Goal: Transaction & Acquisition: Purchase product/service

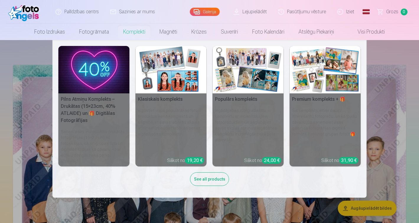
click at [134, 34] on link "Komplekti" at bounding box center [134, 32] width 36 height 17
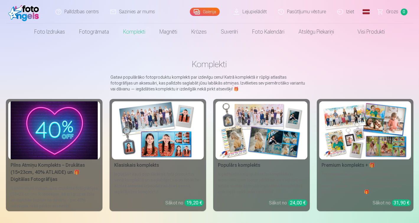
drag, startPoint x: 418, startPoint y: 32, endPoint x: 418, endPoint y: 48, distance: 15.3
click at [418, 48] on div "Palīdzības centrs Sazinies ar mums Galerija Lejupielādēt Pasūtījumu vēsture Izi…" at bounding box center [209, 197] width 419 height 395
drag, startPoint x: 418, startPoint y: 46, endPoint x: 418, endPoint y: 60, distance: 14.2
click at [418, 60] on div "Palīdzības centrs Sazinies ar mums Galerija Lejupielādēt Pasūtījumu vēsture Izi…" at bounding box center [209, 197] width 419 height 395
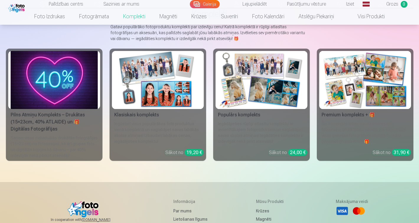
scroll to position [53, 0]
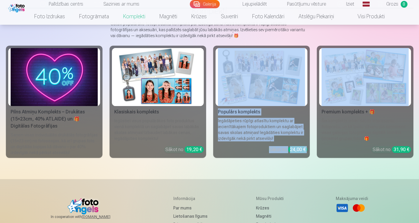
click at [343, 111] on div "Premium komplekts + 🎁" at bounding box center [365, 112] width 92 height 7
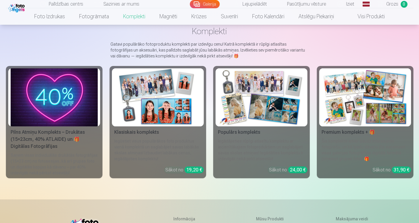
scroll to position [34, 0]
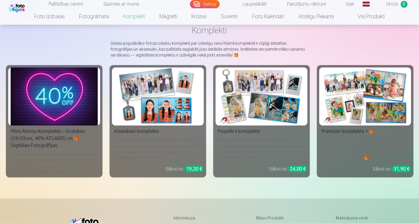
click at [213, 6] on link "Galerija" at bounding box center [205, 4] width 30 height 8
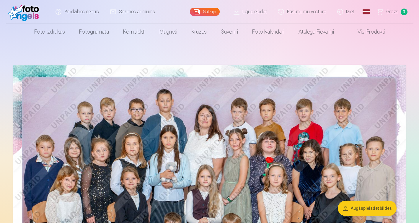
click at [245, 133] on img at bounding box center [209, 196] width 393 height 262
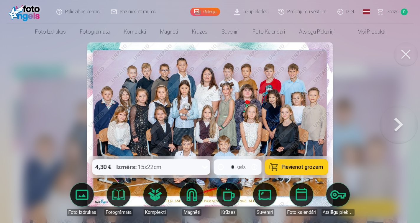
click at [206, 167] on icon at bounding box center [204, 167] width 9 height 9
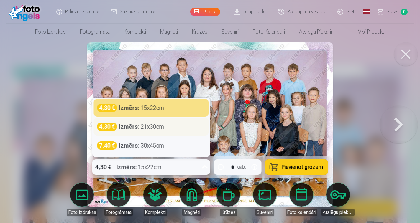
click at [169, 130] on div "4,30 € Izmērs : 21x30cm" at bounding box center [151, 127] width 108 height 8
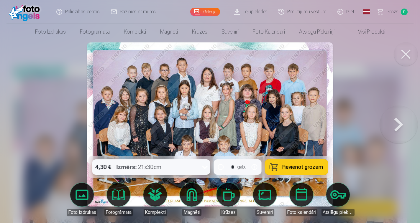
click at [290, 164] on button "Pievienot grozam" at bounding box center [296, 167] width 63 height 15
click at [407, 52] on button at bounding box center [406, 54] width 24 height 24
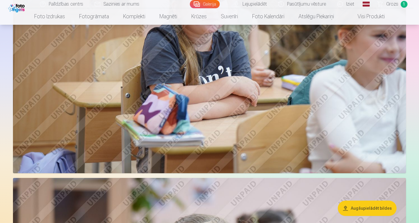
scroll to position [125, 0]
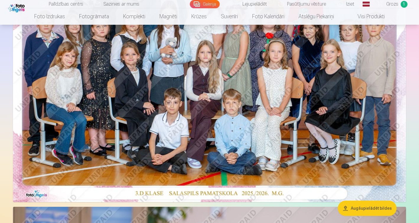
click at [267, 63] on img at bounding box center [209, 71] width 393 height 262
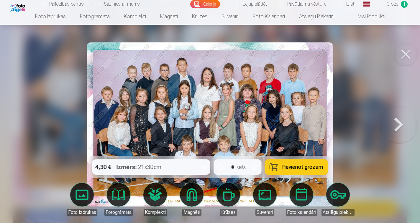
click at [409, 58] on button at bounding box center [406, 54] width 24 height 24
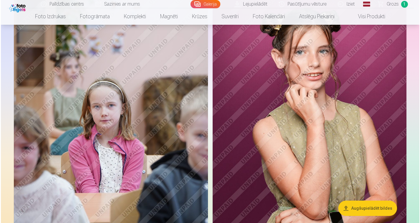
scroll to position [1249, 0]
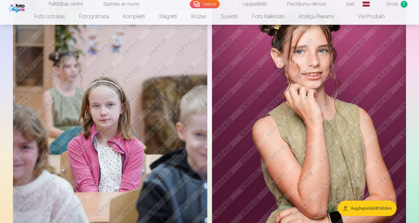
click at [354, 73] on img at bounding box center [309, 128] width 194 height 291
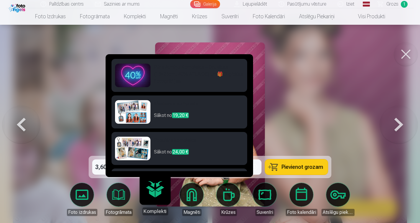
click at [150, 191] on link "Komplekti" at bounding box center [155, 197] width 36 height 36
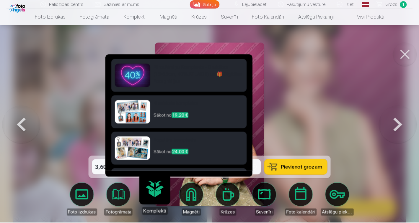
scroll to position [32, 0]
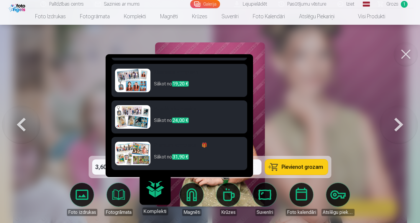
click at [87, 195] on link "Foto izdrukas" at bounding box center [82, 199] width 33 height 33
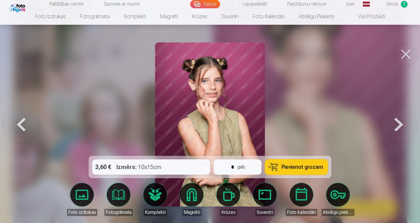
click at [206, 168] on icon at bounding box center [205, 167] width 6 height 3
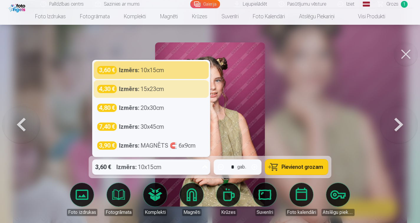
click at [409, 56] on button at bounding box center [406, 54] width 24 height 24
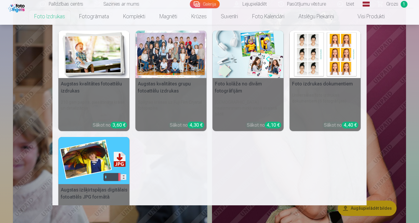
click at [228, 88] on h5 "Foto kolāža no divām fotogrāfijām" at bounding box center [247, 87] width 71 height 19
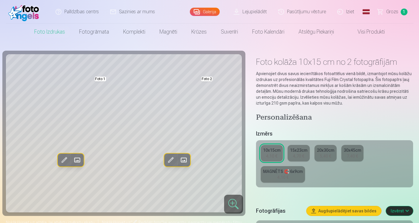
click at [370, 35] on link "Visi produkti" at bounding box center [366, 32] width 51 height 17
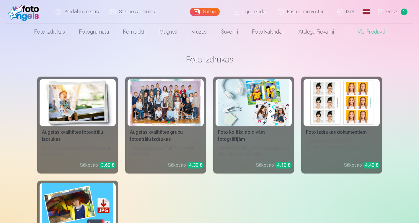
click at [80, 130] on div "Augstas kvalitātes fotoattēlu izdrukas" at bounding box center [78, 136] width 76 height 14
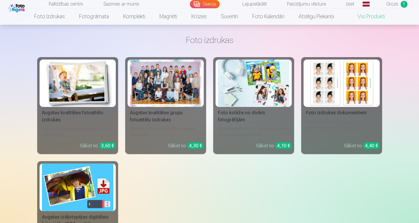
scroll to position [-1, 0]
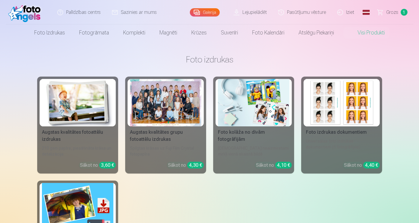
click at [321, 135] on div "Foto izdrukas dokumentiem" at bounding box center [341, 132] width 76 height 7
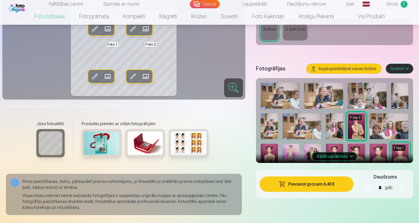
scroll to position [118, 0]
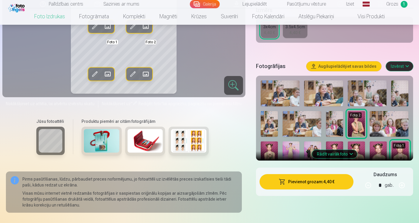
click at [376, 151] on img at bounding box center [377, 155] width 17 height 26
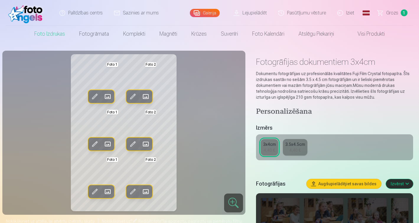
scroll to position [0, 0]
click at [21, 17] on img at bounding box center [25, 11] width 34 height 19
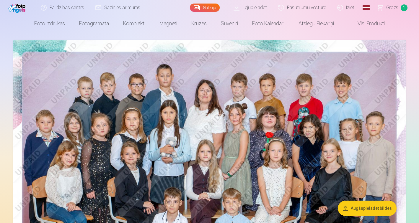
scroll to position [2, 0]
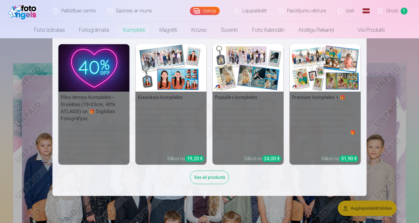
click at [126, 30] on link "Komplekti" at bounding box center [134, 30] width 36 height 17
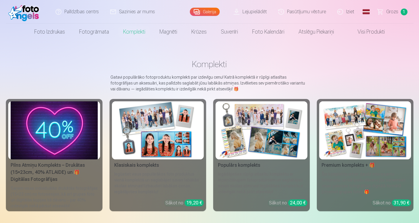
click at [60, 167] on div "Pilns Atmiņu Komplekts – Drukātas (15×23cm, 40% ATLAIDE) un 🎁 Digitālas Fotogrā…" at bounding box center [54, 172] width 92 height 21
click at [149, 144] on img at bounding box center [157, 131] width 87 height 58
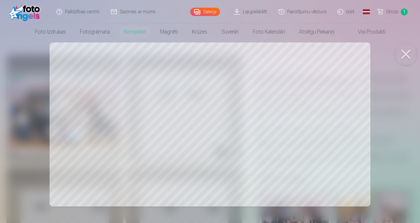
click at [127, 115] on div at bounding box center [210, 111] width 420 height 223
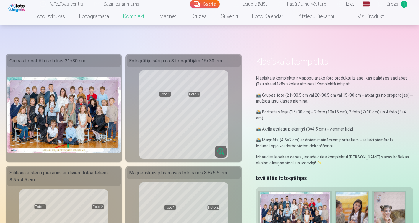
scroll to position [-1, 0]
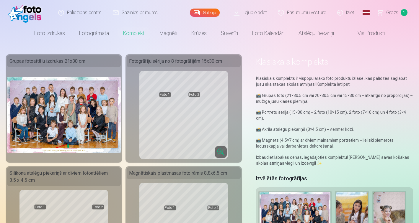
click at [185, 66] on div "Fotogrāfiju sērija no 8 fotogrāfijām 15x30 cm" at bounding box center [184, 61] width 114 height 12
click at [145, 64] on div "Fotogrāfiju sērija no 8 fotogrāfijām 15x30 cm" at bounding box center [184, 61] width 114 height 12
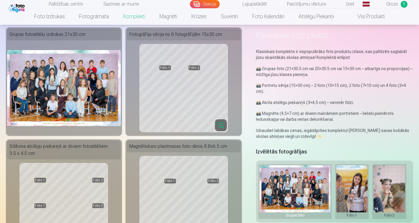
scroll to position [25, 0]
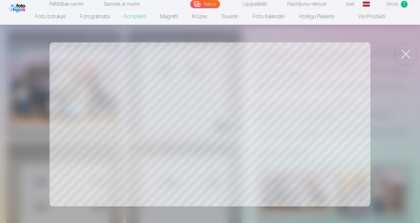
click at [409, 53] on button at bounding box center [406, 54] width 24 height 24
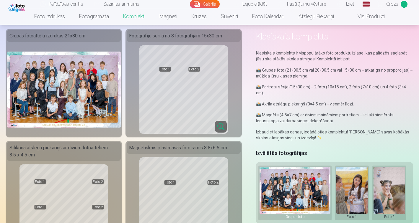
click at [354, 188] on button at bounding box center [352, 193] width 32 height 53
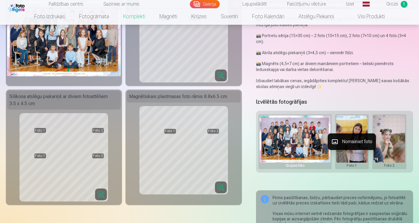
scroll to position [58, 0]
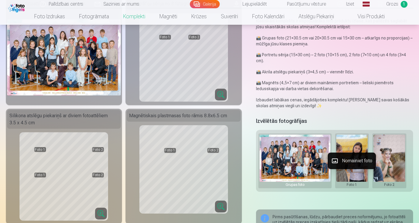
click at [359, 142] on div at bounding box center [209, 111] width 419 height 223
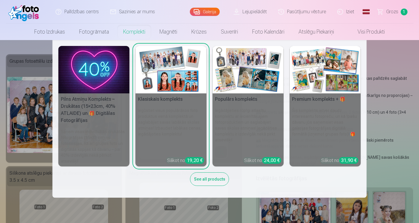
click at [141, 29] on link "Komplekti" at bounding box center [134, 32] width 36 height 17
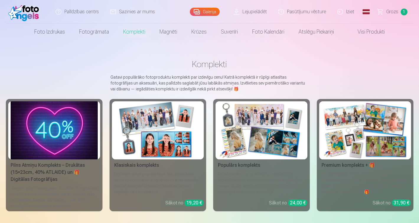
click at [247, 168] on div "Populārs komplekts" at bounding box center [261, 165] width 92 height 7
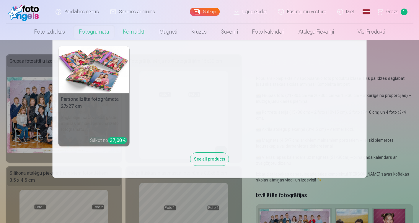
click at [94, 31] on link "Fotogrāmata" at bounding box center [94, 32] width 44 height 17
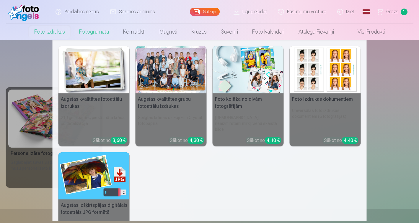
click at [59, 32] on link "Foto izdrukas" at bounding box center [49, 32] width 45 height 17
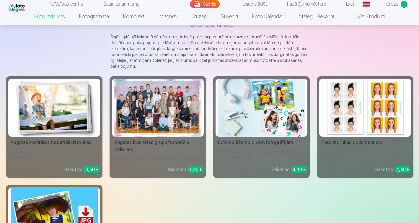
scroll to position [69, 0]
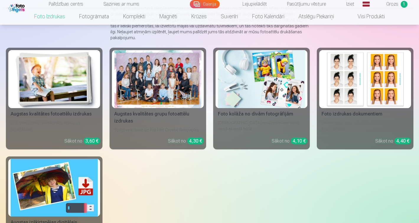
click at [206, 8] on div "Palīdzības centrs Sazinies ar mums Galerija Lejupielādēt Pasūtījumu vēsture Izi…" at bounding box center [209, 4] width 407 height 8
click at [207, 1] on link "Galerija" at bounding box center [205, 4] width 30 height 8
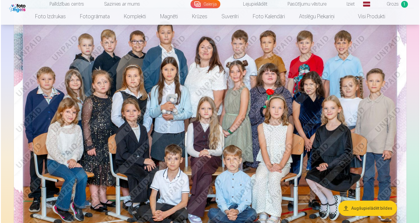
scroll to position [63, 0]
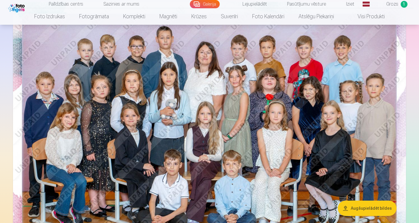
click at [207, 60] on img at bounding box center [209, 133] width 393 height 262
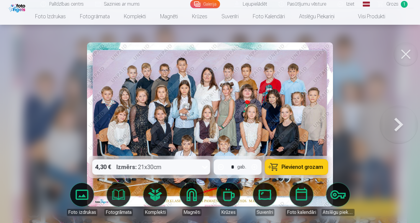
click at [389, 4] on span "Grozs" at bounding box center [393, 4] width 12 height 7
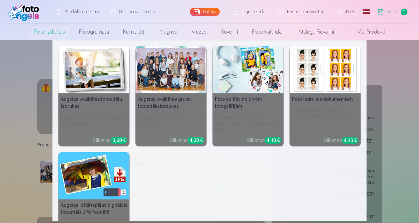
click at [57, 35] on link "Foto izdrukas" at bounding box center [49, 32] width 45 height 17
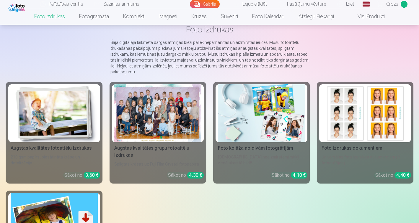
scroll to position [34, 0]
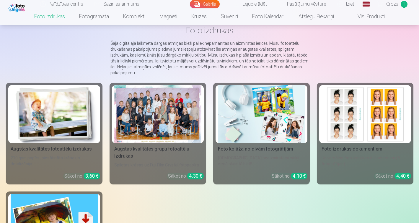
click at [251, 110] on img at bounding box center [261, 114] width 87 height 58
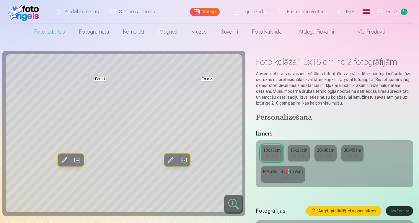
click at [296, 156] on div "4,70 €" at bounding box center [298, 156] width 11 height 6
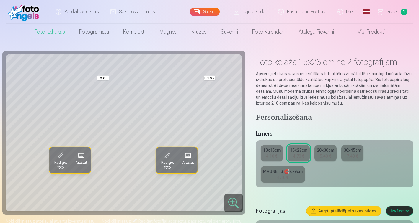
click at [271, 158] on div "4,10 €" at bounding box center [271, 156] width 11 height 6
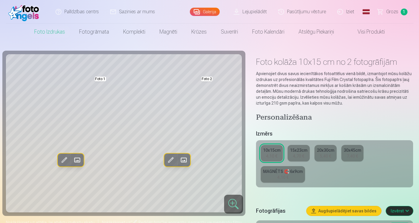
click at [297, 157] on div "4,70 €" at bounding box center [298, 156] width 11 height 6
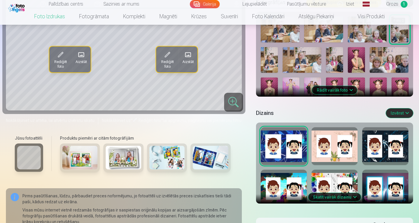
scroll to position [202, 0]
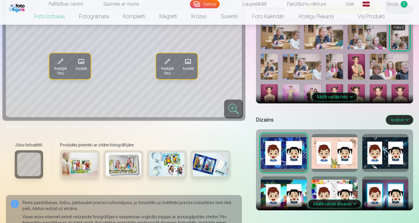
click at [88, 163] on img at bounding box center [79, 165] width 35 height 24
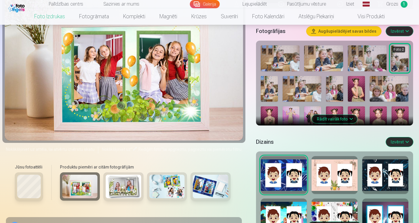
scroll to position [182, 0]
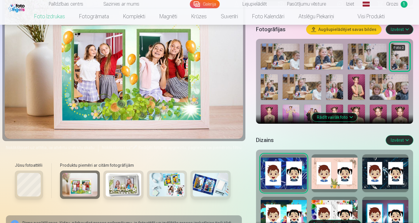
click at [118, 187] on img at bounding box center [123, 185] width 35 height 24
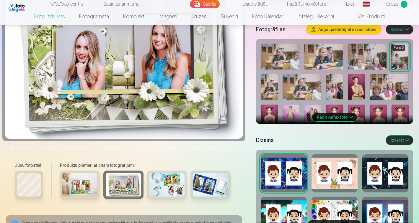
click at [164, 181] on img at bounding box center [166, 185] width 35 height 24
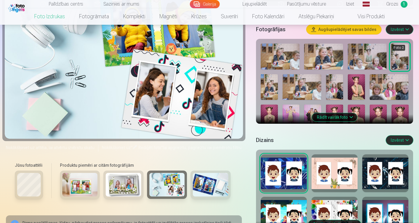
click at [211, 185] on img at bounding box center [210, 185] width 35 height 24
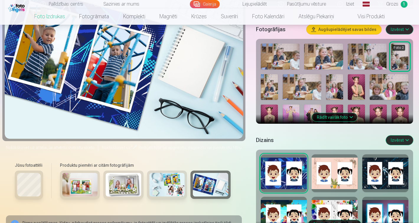
click at [91, 189] on img at bounding box center [79, 185] width 35 height 24
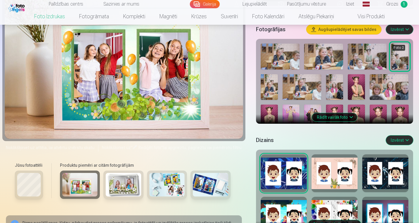
click at [326, 183] on div at bounding box center [334, 174] width 46 height 38
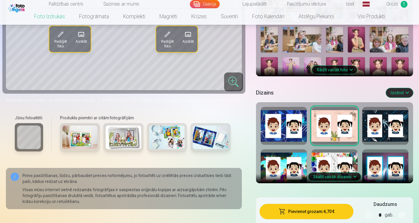
scroll to position [226, 0]
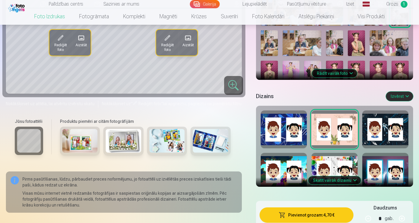
click at [349, 180] on button "Skatīt vairāk dizainu" at bounding box center [334, 180] width 53 height 8
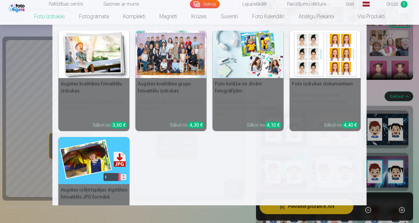
click at [58, 17] on link "Foto izdrukas" at bounding box center [49, 16] width 45 height 17
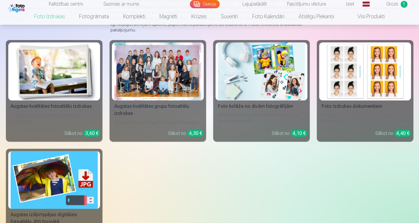
scroll to position [88, 0]
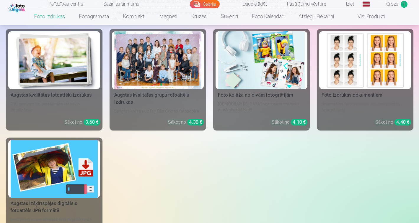
click at [72, 79] on img at bounding box center [54, 60] width 87 height 58
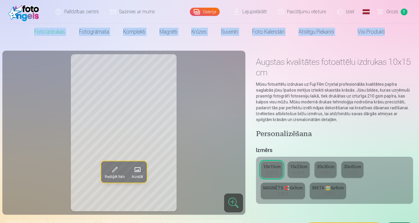
drag, startPoint x: 418, startPoint y: 14, endPoint x: 419, endPoint y: 27, distance: 12.7
click at [418, 27] on html "Palīdzības centrs Sazinies ar mums Galerija Lejupielādēt Pasūtījumu vēsture Izi…" at bounding box center [209, 111] width 419 height 223
click at [332, 192] on div "4,90 €" at bounding box center [327, 194] width 11 height 6
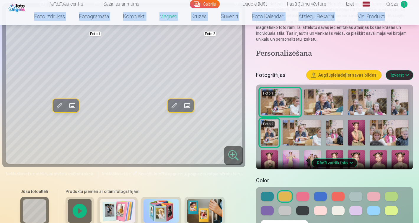
scroll to position [66, 0]
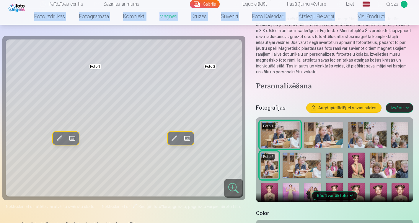
click at [336, 185] on img at bounding box center [334, 196] width 17 height 26
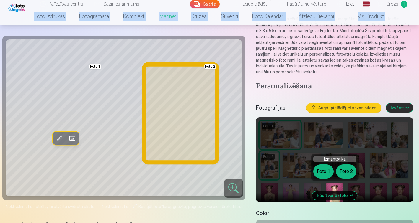
click at [348, 171] on button "Foto 2" at bounding box center [346, 172] width 20 height 14
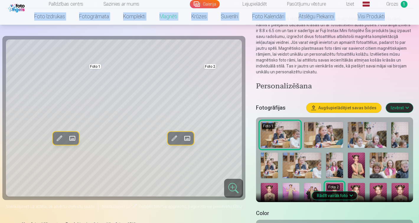
click at [358, 167] on img at bounding box center [356, 166] width 17 height 26
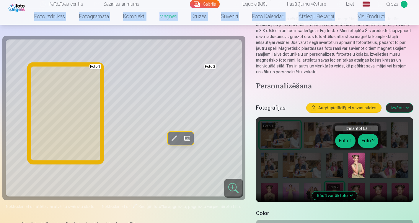
click at [347, 140] on button "Foto 1" at bounding box center [345, 141] width 20 height 14
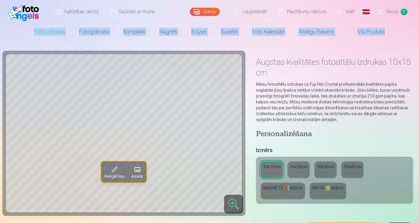
click at [282, 192] on div "3,90 €" at bounding box center [282, 194] width 11 height 6
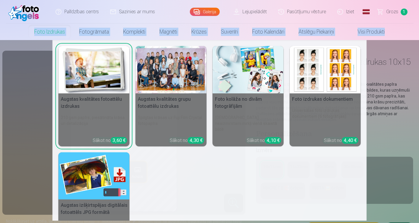
click at [50, 32] on link "Foto izdrukas" at bounding box center [49, 32] width 45 height 17
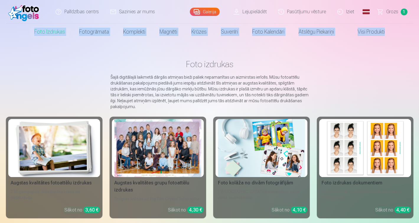
click at [64, 152] on img at bounding box center [54, 148] width 87 height 58
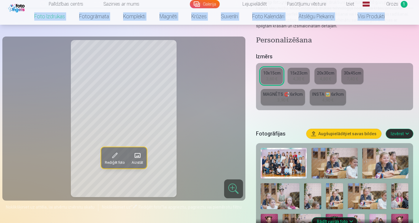
scroll to position [123, 0]
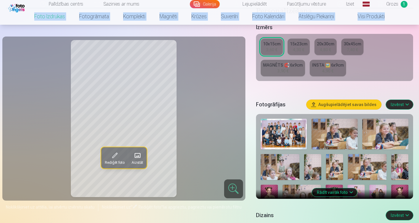
click at [326, 137] on img at bounding box center [334, 134] width 46 height 31
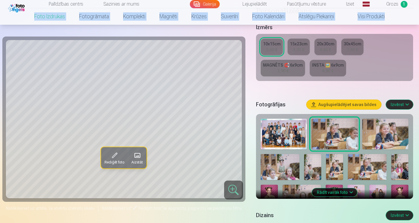
click at [280, 166] on img at bounding box center [280, 167] width 39 height 26
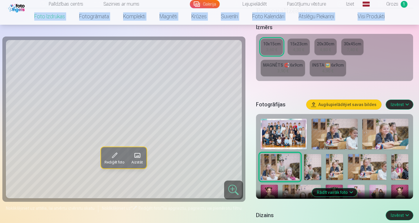
click at [314, 169] on img at bounding box center [312, 167] width 17 height 26
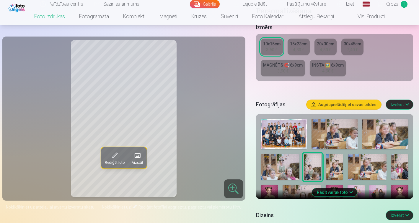
click at [347, 193] on button "Rādīt vairāk foto" at bounding box center [334, 193] width 45 height 8
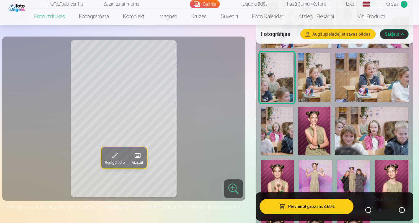
scroll to position [296, 0]
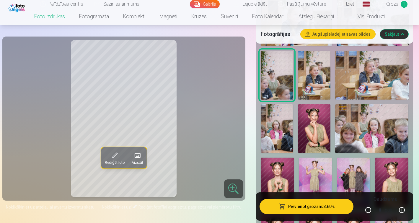
click at [318, 125] on img at bounding box center [314, 128] width 32 height 49
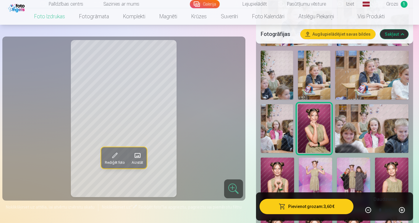
click at [112, 155] on span at bounding box center [114, 155] width 9 height 9
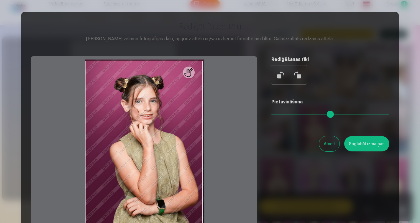
click at [329, 143] on button "Atcelt" at bounding box center [329, 143] width 20 height 15
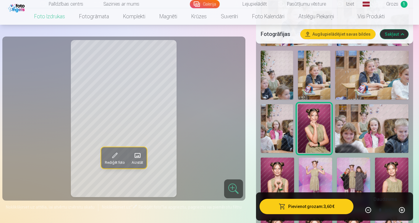
click at [277, 176] on img at bounding box center [277, 183] width 33 height 50
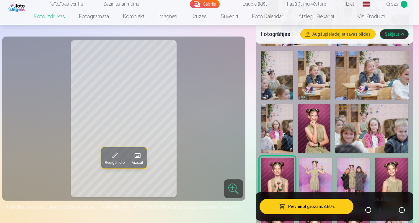
click at [317, 174] on img at bounding box center [315, 183] width 33 height 50
click at [367, 170] on img at bounding box center [353, 183] width 33 height 50
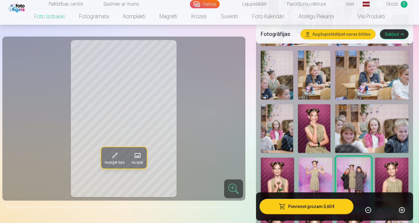
click at [397, 170] on img at bounding box center [391, 183] width 33 height 50
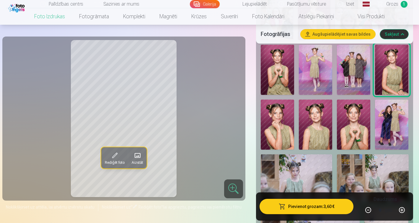
scroll to position [447, 0]
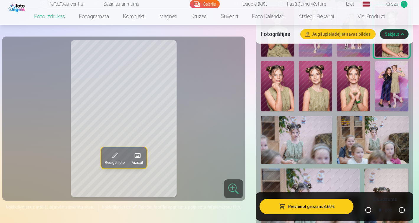
click at [279, 88] on img at bounding box center [277, 86] width 33 height 50
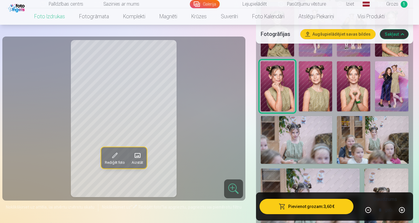
click at [312, 91] on img at bounding box center [315, 86] width 33 height 50
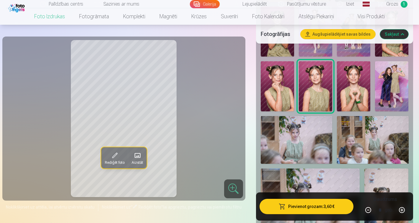
click at [357, 83] on img at bounding box center [353, 86] width 33 height 50
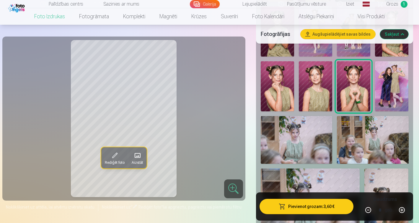
click at [315, 84] on img at bounding box center [315, 86] width 33 height 50
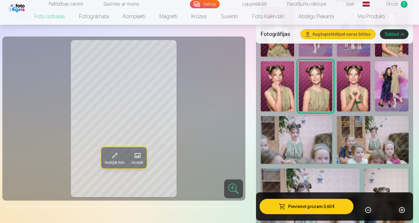
click at [278, 88] on img at bounding box center [277, 86] width 33 height 50
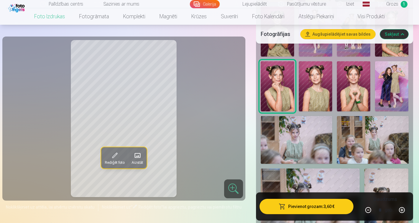
click at [315, 130] on img at bounding box center [296, 140] width 71 height 48
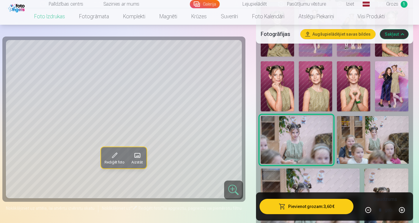
click at [404, 130] on img at bounding box center [372, 140] width 71 height 48
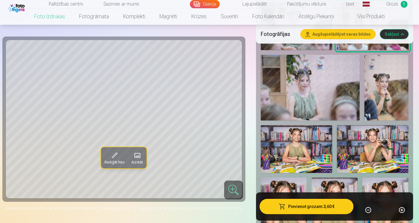
scroll to position [562, 0]
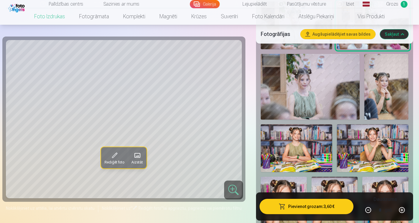
click at [324, 112] on img at bounding box center [310, 87] width 99 height 66
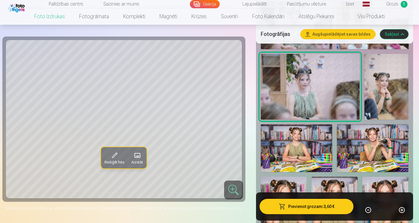
click at [384, 99] on img at bounding box center [386, 87] width 44 height 66
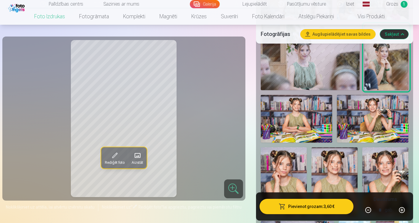
scroll to position [595, 0]
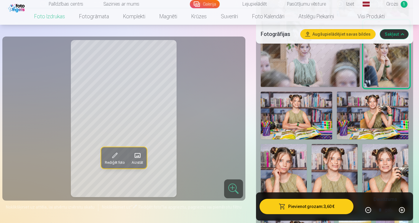
click at [299, 122] on img at bounding box center [296, 116] width 71 height 48
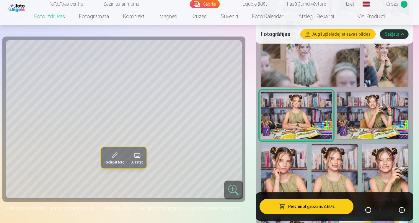
click at [359, 121] on img at bounding box center [372, 116] width 71 height 48
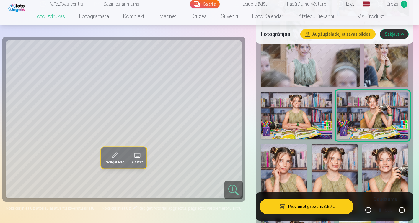
click at [291, 161] on img at bounding box center [284, 178] width 46 height 69
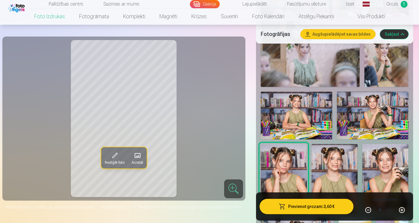
click at [328, 163] on img at bounding box center [334, 178] width 46 height 69
click at [387, 165] on img at bounding box center [385, 178] width 46 height 69
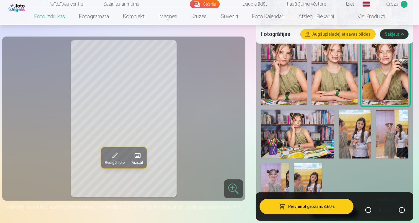
scroll to position [716, 0]
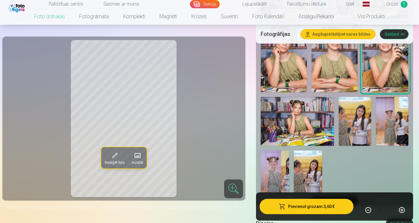
click at [307, 110] on img at bounding box center [297, 121] width 73 height 49
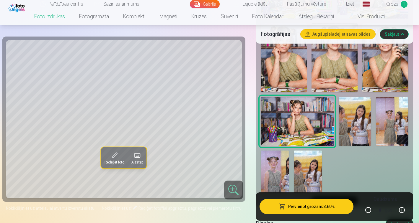
click at [305, 164] on img at bounding box center [308, 172] width 28 height 42
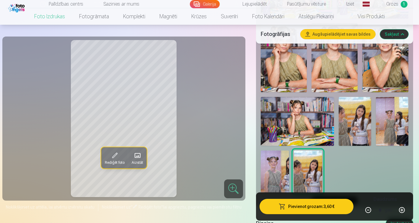
click at [280, 169] on img at bounding box center [275, 172] width 28 height 42
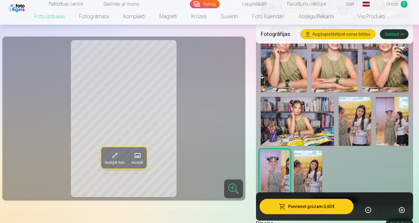
click at [309, 162] on img at bounding box center [308, 172] width 28 height 42
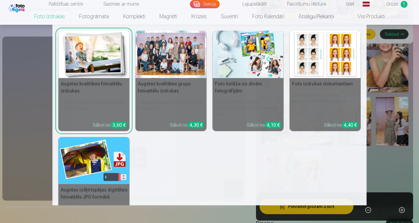
click at [52, 19] on link "Foto izdrukas" at bounding box center [49, 16] width 45 height 17
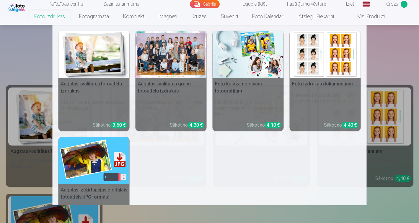
scroll to position [25, 0]
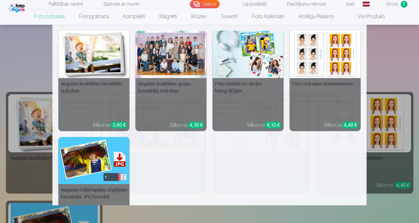
click at [254, 78] on h5 "Foto kolāža no divām fotogrāfijām" at bounding box center [247, 87] width 71 height 19
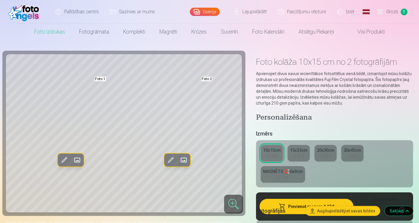
click at [304, 153] on div "15x23cm" at bounding box center [298, 151] width 17 height 6
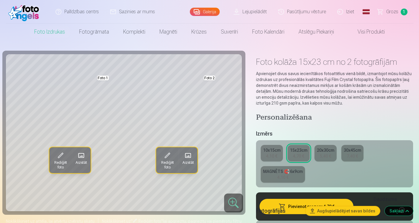
click at [320, 154] on div "5,40 €" at bounding box center [325, 156] width 11 height 6
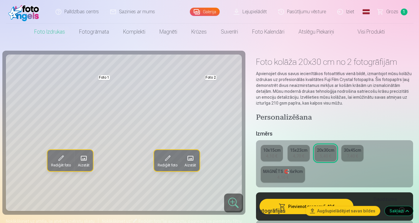
click at [271, 153] on div "10x15cm" at bounding box center [271, 151] width 17 height 6
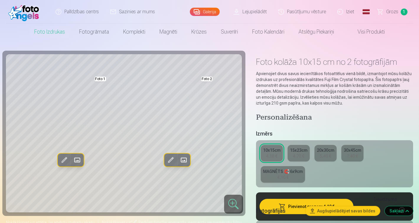
click at [302, 148] on link "15x23cm 4,70 €" at bounding box center [298, 153] width 22 height 17
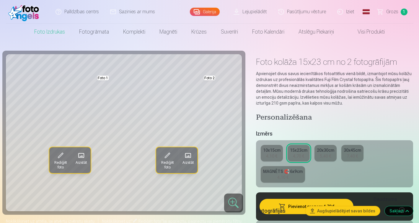
click at [274, 152] on div "10x15cm" at bounding box center [271, 151] width 17 height 6
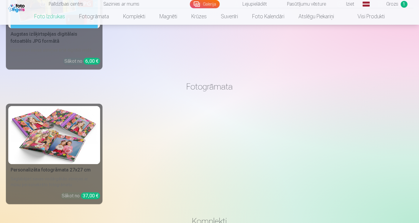
scroll to position [1260, 0]
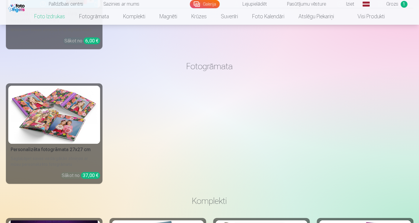
drag, startPoint x: 418, startPoint y: 103, endPoint x: 419, endPoint y: 116, distance: 13.3
drag, startPoint x: 418, startPoint y: 108, endPoint x: 420, endPoint y: 119, distance: 11.0
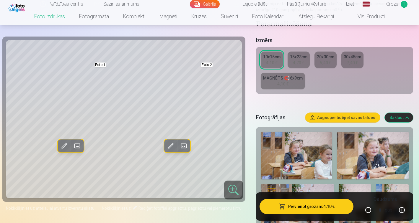
scroll to position [89, 0]
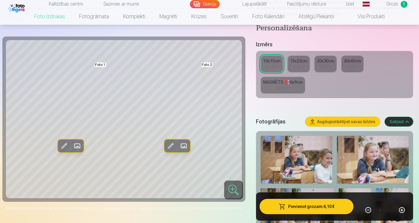
click at [303, 66] on div "4,70 €" at bounding box center [298, 67] width 11 height 6
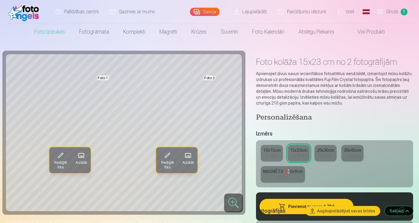
click at [275, 150] on div "10x15cm" at bounding box center [271, 151] width 17 height 6
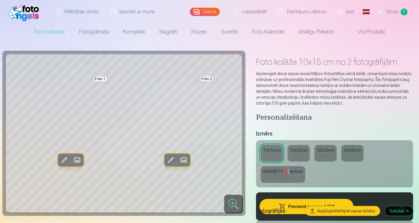
click at [302, 150] on div "15x23cm" at bounding box center [298, 151] width 17 height 6
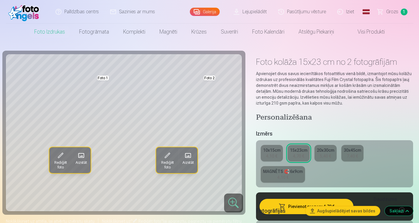
click at [277, 151] on div "10x15cm" at bounding box center [271, 151] width 17 height 6
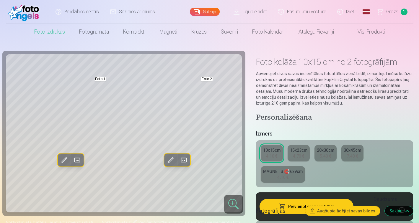
click at [299, 150] on div "15x23cm" at bounding box center [298, 151] width 17 height 6
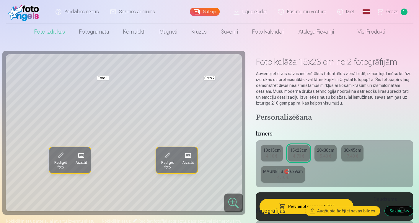
click at [271, 152] on div "10x15cm" at bounding box center [271, 151] width 17 height 6
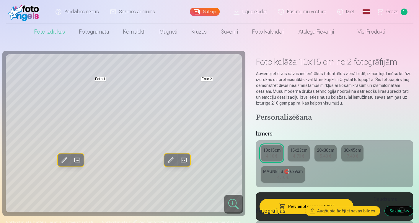
click at [300, 157] on div "4,70 €" at bounding box center [298, 156] width 11 height 6
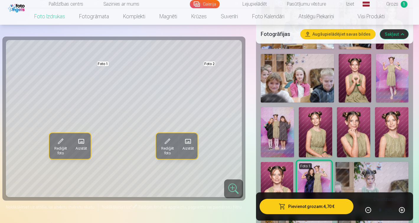
scroll to position [335, 0]
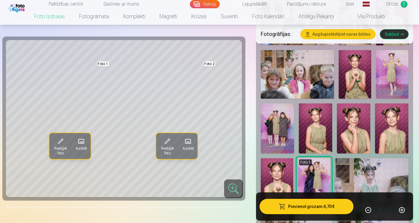
click at [357, 67] on img at bounding box center [354, 74] width 32 height 49
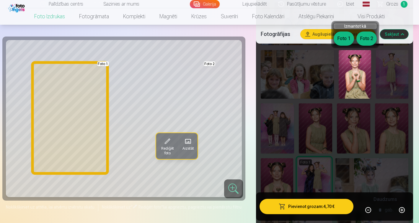
click at [344, 41] on button "Foto 1" at bounding box center [343, 39] width 20 height 14
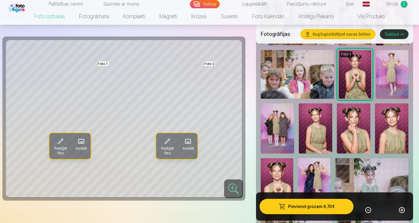
click at [390, 69] on img at bounding box center [392, 74] width 32 height 49
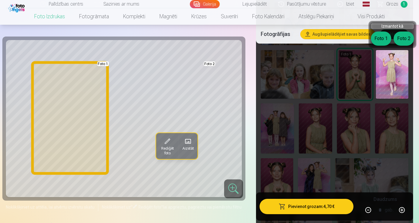
click at [381, 39] on button "Foto 1" at bounding box center [381, 39] width 20 height 14
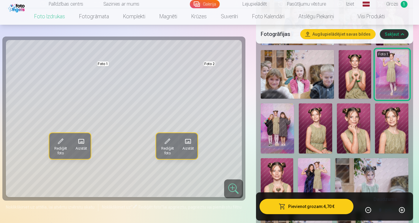
click at [318, 123] on img at bounding box center [315, 129] width 33 height 50
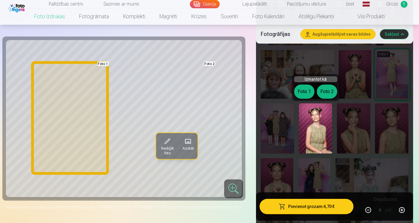
click at [303, 93] on button "Foto 1" at bounding box center [304, 92] width 20 height 14
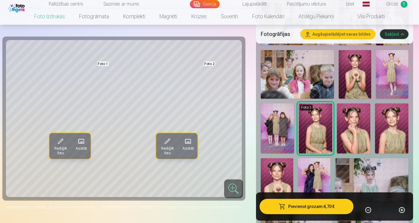
click at [354, 117] on img at bounding box center [353, 129] width 33 height 50
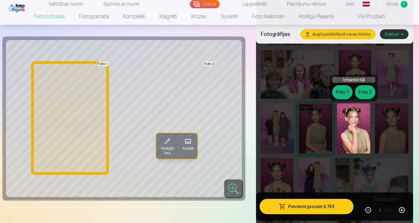
click at [338, 94] on button "Foto 1" at bounding box center [342, 92] width 20 height 14
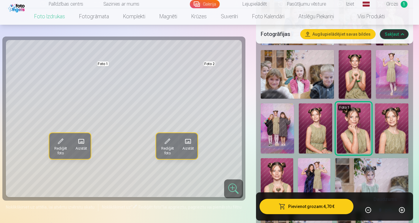
click at [392, 132] on img at bounding box center [391, 129] width 33 height 50
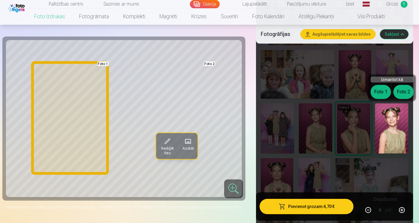
click at [378, 91] on button "Foto 1" at bounding box center [380, 92] width 20 height 14
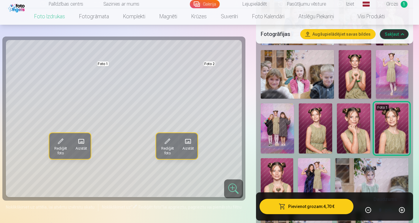
click at [322, 127] on img at bounding box center [315, 129] width 33 height 50
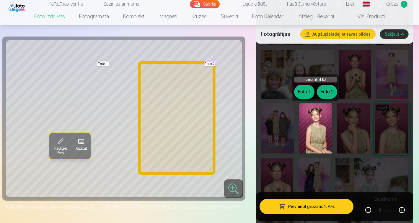
click at [327, 92] on button "Foto 2" at bounding box center [327, 92] width 20 height 14
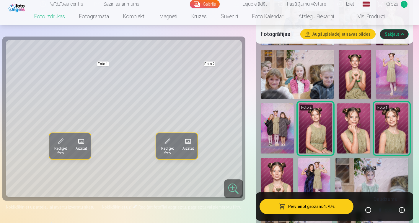
click at [352, 123] on img at bounding box center [353, 129] width 33 height 50
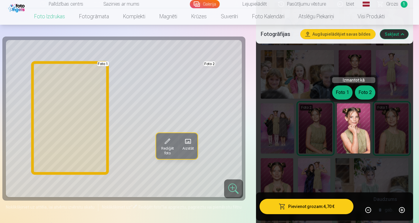
click at [339, 95] on button "Foto 1" at bounding box center [342, 93] width 20 height 14
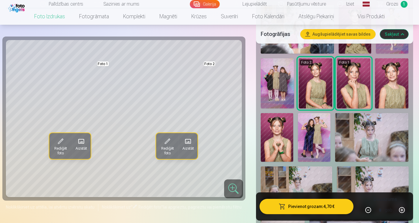
scroll to position [384, 0]
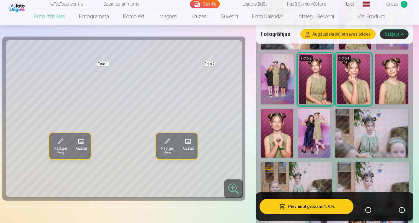
click at [275, 132] on img at bounding box center [277, 133] width 32 height 49
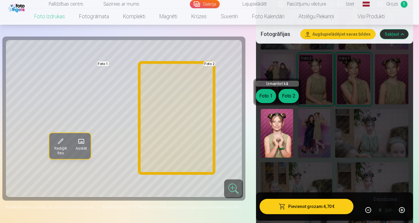
click at [285, 96] on button "Foto 2" at bounding box center [288, 96] width 20 height 14
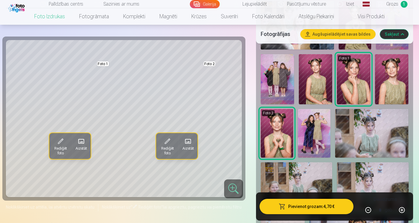
click at [399, 88] on img at bounding box center [391, 79] width 33 height 50
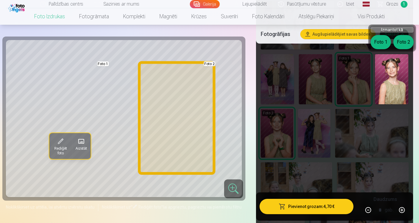
click at [400, 43] on button "Foto 2" at bounding box center [403, 42] width 20 height 14
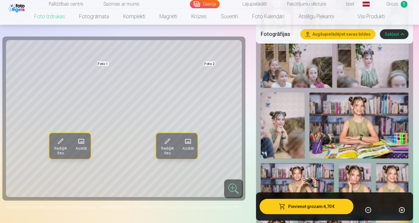
scroll to position [564, 0]
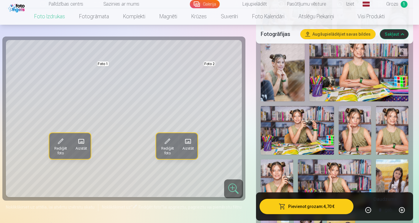
click at [295, 133] on img at bounding box center [297, 130] width 73 height 49
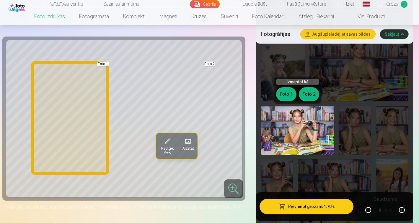
click at [288, 94] on button "Foto 1" at bounding box center [286, 94] width 20 height 14
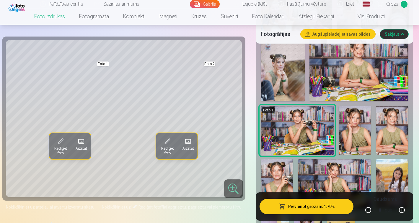
click at [360, 136] on img at bounding box center [354, 130] width 32 height 49
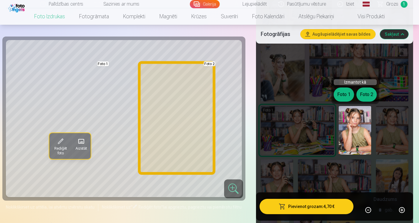
click at [364, 95] on button "Foto 2" at bounding box center [366, 95] width 20 height 14
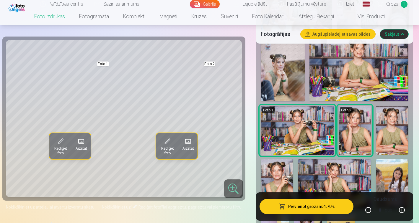
click at [397, 125] on img at bounding box center [392, 130] width 32 height 49
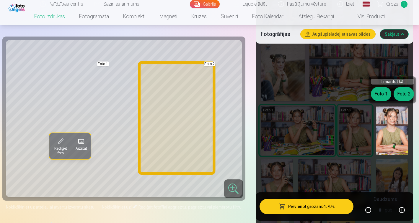
click at [400, 94] on button "Foto 2" at bounding box center [403, 94] width 20 height 14
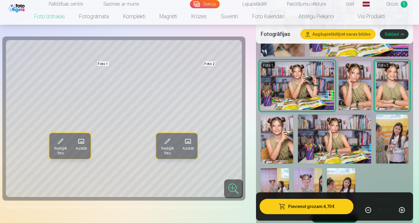
scroll to position [613, 0]
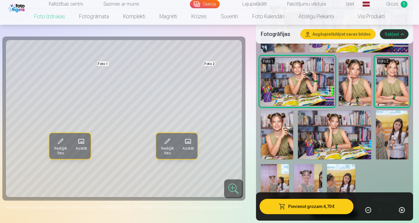
click at [284, 128] on img at bounding box center [277, 135] width 32 height 49
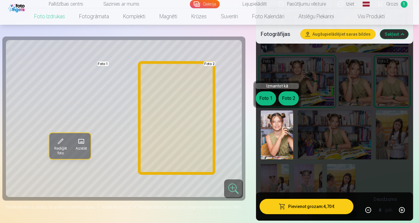
click at [286, 100] on button "Foto 2" at bounding box center [288, 98] width 20 height 14
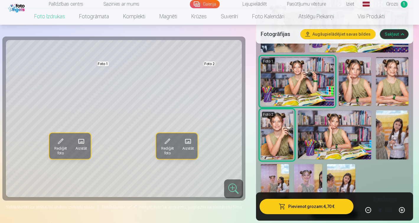
click at [333, 139] on img at bounding box center [334, 135] width 73 height 49
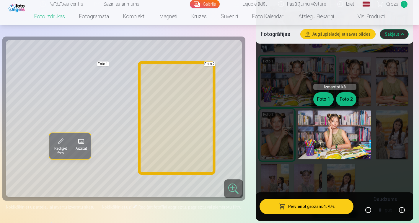
click at [346, 97] on button "Foto 2" at bounding box center [346, 99] width 20 height 14
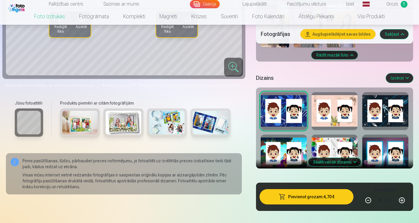
scroll to position [776, 0]
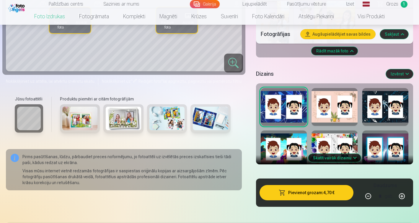
click at [348, 158] on button "Skatīt vairāk dizainu" at bounding box center [334, 158] width 53 height 8
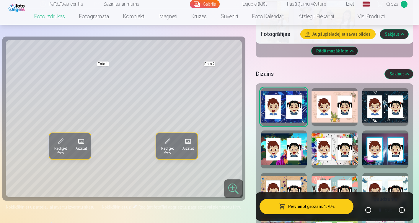
click at [380, 146] on div at bounding box center [385, 150] width 46 height 38
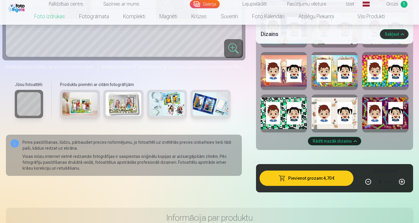
scroll to position [1061, 0]
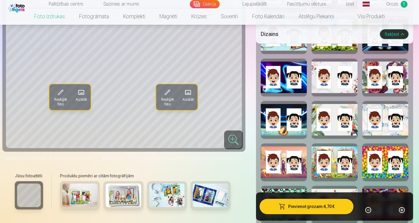
click at [390, 157] on div at bounding box center [385, 163] width 46 height 38
click at [341, 124] on div at bounding box center [334, 120] width 46 height 38
click at [329, 90] on div at bounding box center [334, 78] width 46 height 38
drag, startPoint x: 418, startPoint y: 80, endPoint x: 418, endPoint y: 76, distance: 4.2
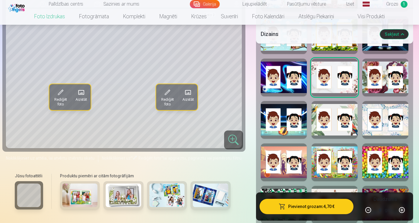
click at [395, 90] on div at bounding box center [385, 78] width 46 height 38
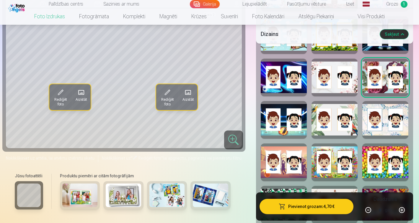
click at [346, 49] on div at bounding box center [334, 35] width 46 height 38
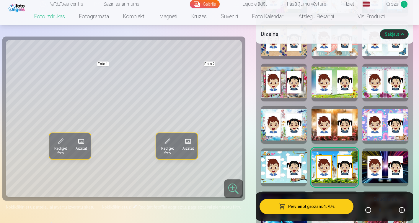
scroll to position [887, 0]
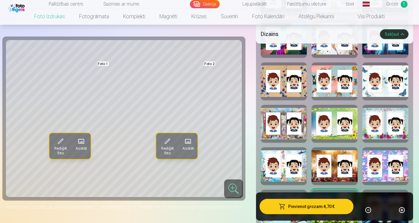
click at [346, 166] on div at bounding box center [334, 167] width 46 height 38
click at [381, 123] on div at bounding box center [385, 124] width 46 height 38
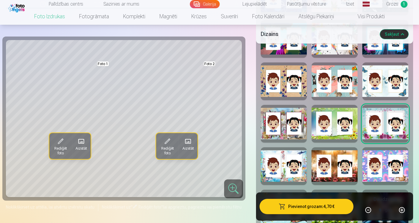
click at [382, 86] on div at bounding box center [385, 82] width 46 height 38
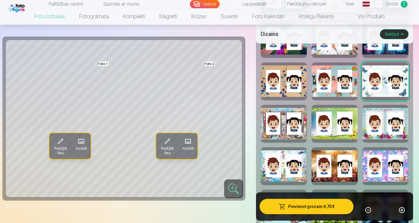
click at [336, 93] on div at bounding box center [334, 82] width 46 height 38
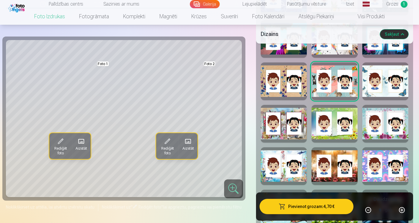
click at [335, 121] on div at bounding box center [334, 124] width 46 height 38
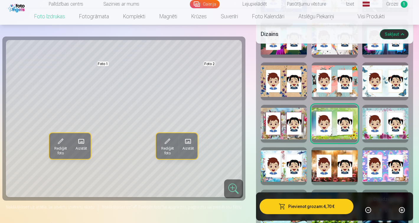
click at [282, 90] on div at bounding box center [284, 82] width 46 height 38
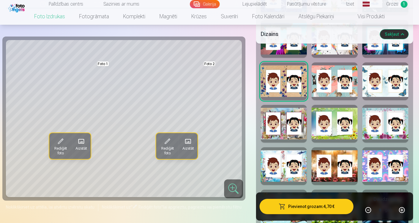
click at [383, 86] on div at bounding box center [385, 82] width 46 height 38
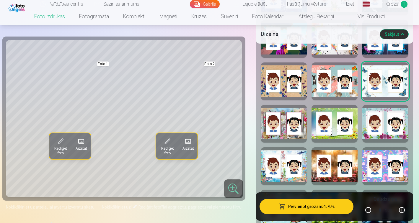
click at [348, 53] on div at bounding box center [334, 39] width 46 height 38
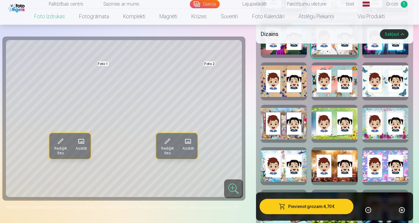
click at [293, 86] on div at bounding box center [284, 82] width 46 height 38
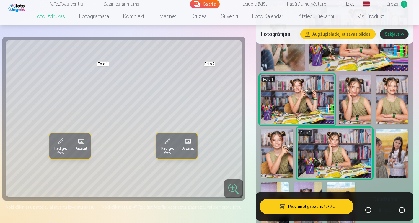
scroll to position [590, 0]
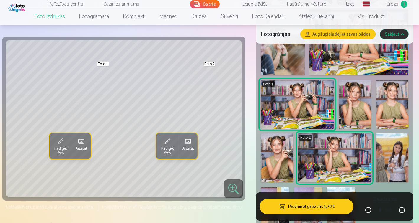
click at [392, 102] on img at bounding box center [392, 104] width 32 height 49
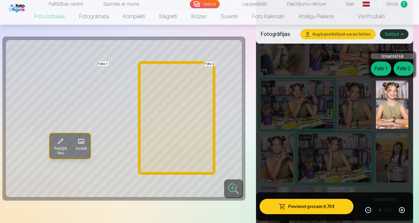
click at [402, 69] on button "Foto 2" at bounding box center [403, 69] width 20 height 14
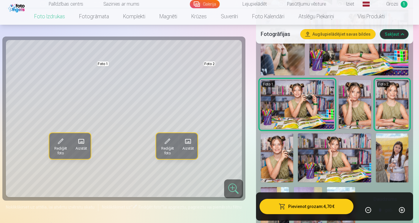
click at [360, 105] on img at bounding box center [354, 104] width 32 height 49
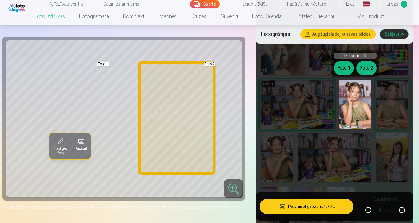
click at [362, 66] on button "Foto 2" at bounding box center [366, 68] width 20 height 14
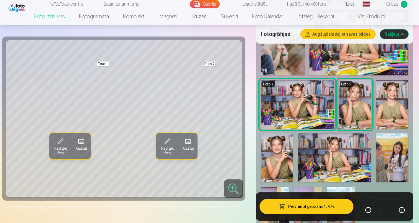
click at [315, 110] on img at bounding box center [297, 104] width 73 height 49
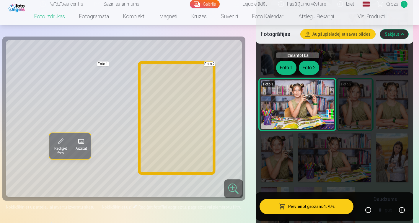
click at [307, 67] on button "Foto 2" at bounding box center [309, 68] width 20 height 14
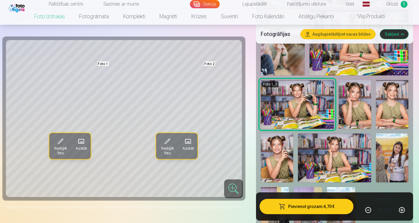
click at [274, 151] on img at bounding box center [277, 158] width 32 height 49
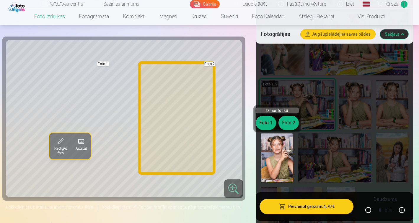
click at [289, 122] on button "Foto 2" at bounding box center [288, 123] width 20 height 14
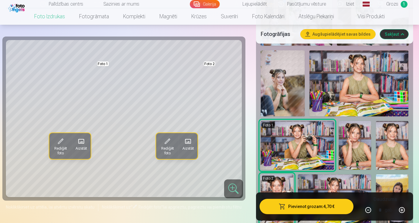
scroll to position [544, 0]
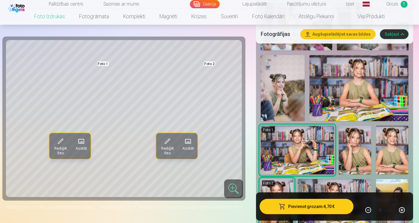
click at [381, 69] on img at bounding box center [358, 88] width 99 height 66
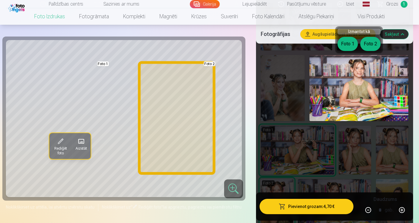
click at [372, 43] on button "Foto 2" at bounding box center [370, 44] width 20 height 14
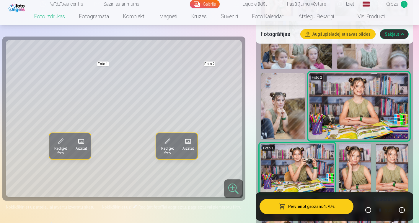
scroll to position [498, 0]
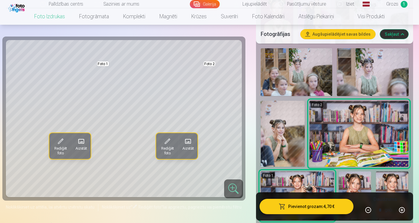
click at [297, 120] on img at bounding box center [283, 134] width 44 height 66
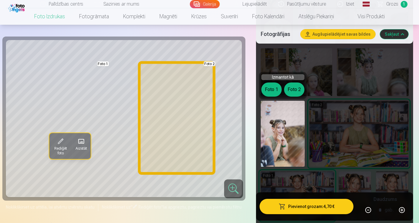
click at [289, 92] on button "Foto 2" at bounding box center [294, 90] width 20 height 14
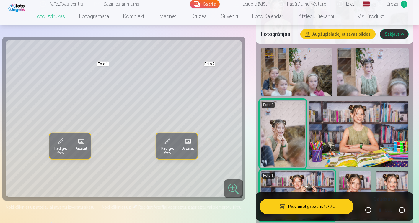
click at [376, 69] on img at bounding box center [372, 72] width 71 height 48
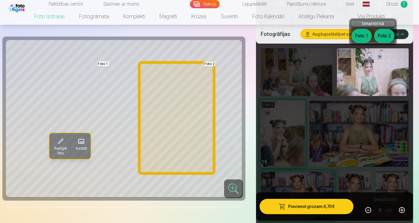
click at [379, 36] on button "Foto 2" at bounding box center [384, 36] width 20 height 14
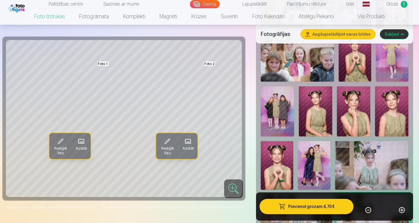
scroll to position [393, 0]
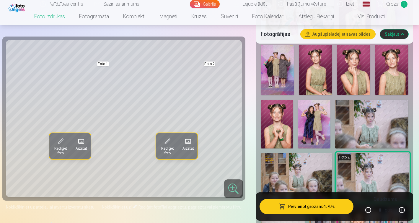
click at [274, 130] on img at bounding box center [277, 124] width 32 height 49
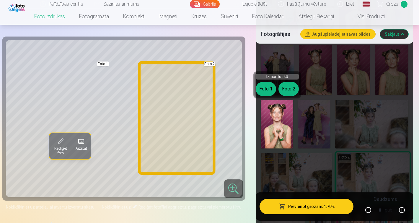
click at [286, 88] on button "Foto 2" at bounding box center [288, 89] width 20 height 14
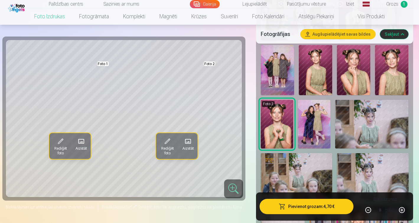
click at [393, 72] on img at bounding box center [391, 70] width 33 height 50
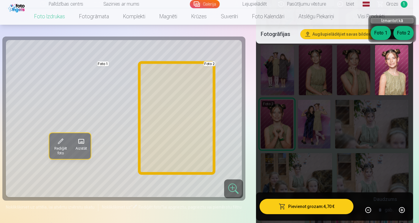
click at [402, 31] on button "Foto 2" at bounding box center [403, 33] width 20 height 14
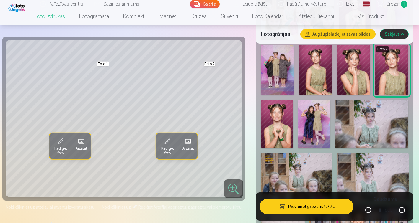
click at [356, 59] on img at bounding box center [353, 70] width 33 height 50
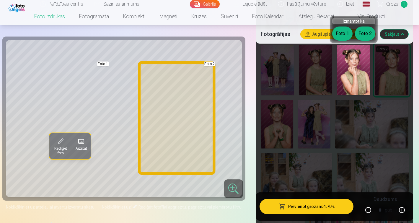
click at [365, 34] on button "Foto 2" at bounding box center [365, 34] width 20 height 14
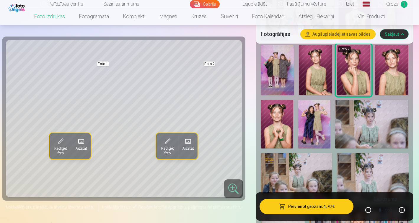
click at [323, 68] on img at bounding box center [315, 70] width 33 height 50
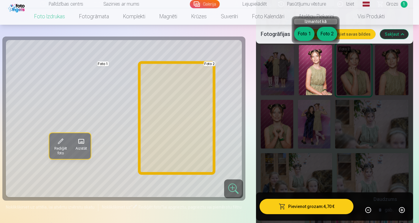
click at [330, 31] on button "Foto 2" at bounding box center [327, 34] width 20 height 14
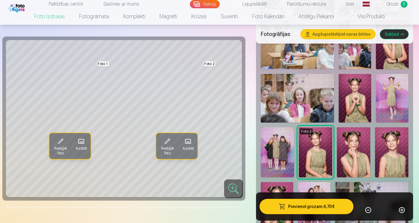
scroll to position [297, 0]
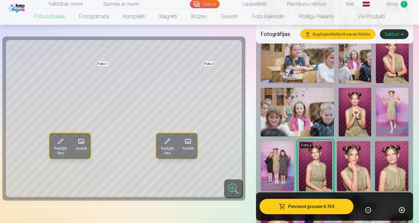
click at [397, 100] on img at bounding box center [392, 112] width 32 height 49
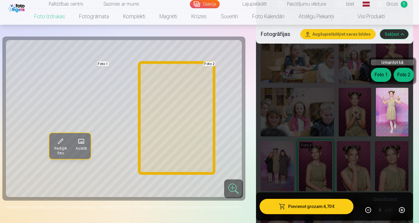
click at [403, 72] on button "Foto 2" at bounding box center [403, 75] width 20 height 14
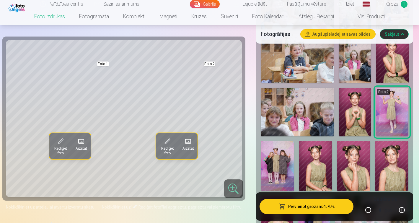
click at [399, 66] on img at bounding box center [392, 58] width 32 height 49
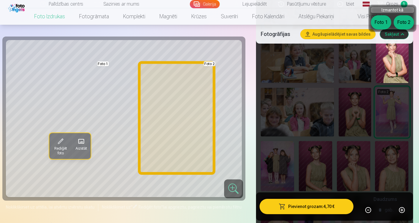
click at [405, 21] on button "Foto 2" at bounding box center [403, 22] width 20 height 14
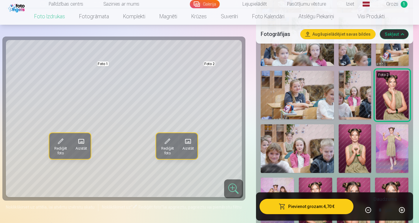
scroll to position [288, 0]
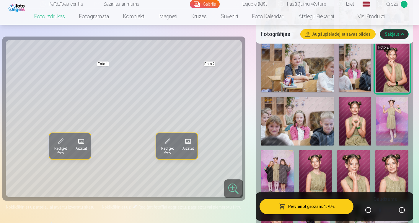
click at [352, 114] on img at bounding box center [354, 121] width 32 height 49
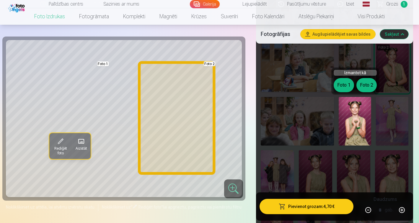
click at [369, 82] on button "Foto 2" at bounding box center [366, 85] width 20 height 14
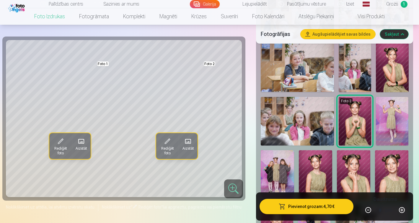
click at [398, 63] on img at bounding box center [392, 67] width 32 height 49
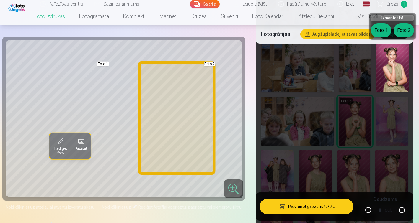
click at [406, 30] on button "Foto 2" at bounding box center [403, 30] width 20 height 14
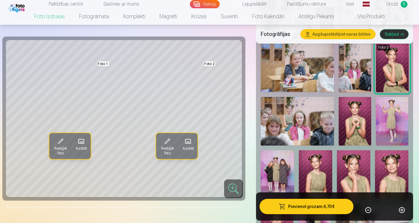
click at [318, 165] on img at bounding box center [315, 175] width 33 height 50
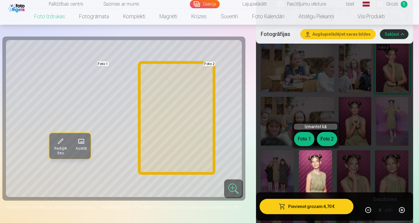
click at [327, 139] on button "Foto 2" at bounding box center [327, 139] width 20 height 14
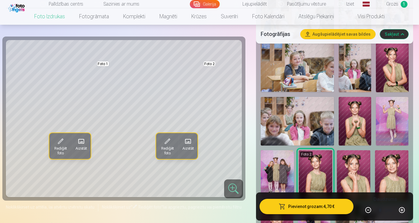
click at [359, 166] on img at bounding box center [353, 175] width 33 height 50
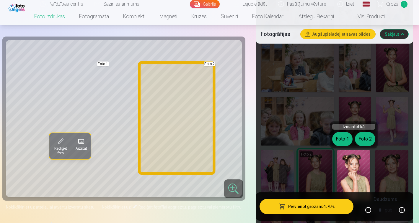
click at [360, 137] on button "Foto 2" at bounding box center [365, 139] width 20 height 14
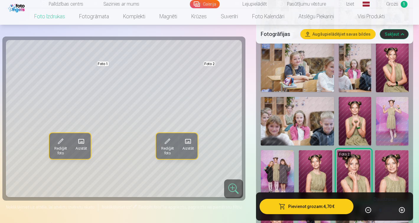
click at [390, 174] on img at bounding box center [391, 175] width 33 height 50
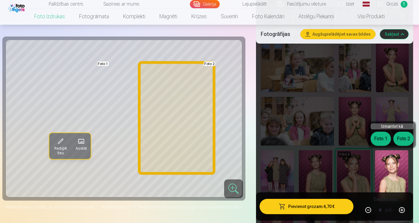
click at [401, 138] on button "Foto 2" at bounding box center [403, 139] width 20 height 14
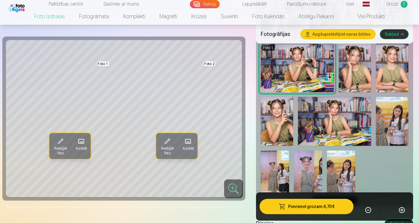
scroll to position [576, 0]
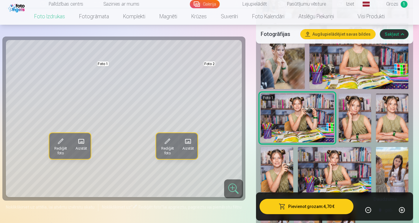
click at [353, 122] on img at bounding box center [354, 118] width 32 height 49
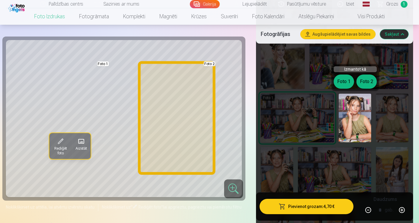
click at [368, 79] on button "Foto 2" at bounding box center [366, 82] width 20 height 14
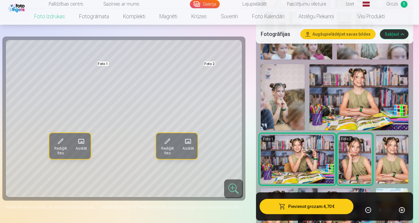
scroll to position [467, 0]
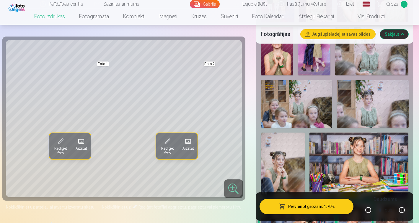
click at [368, 171] on img at bounding box center [358, 166] width 99 height 66
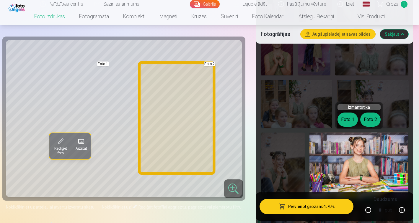
click at [365, 118] on button "Foto 2" at bounding box center [370, 120] width 20 height 14
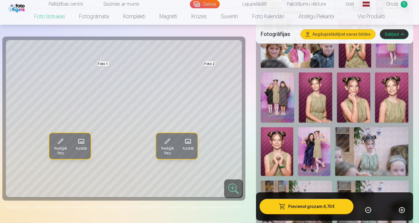
scroll to position [361, 0]
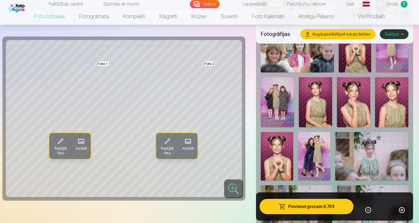
click at [283, 163] on img at bounding box center [277, 156] width 32 height 49
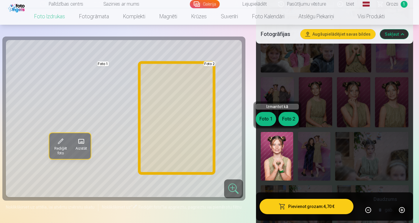
click at [287, 122] on button "Foto 2" at bounding box center [288, 119] width 20 height 14
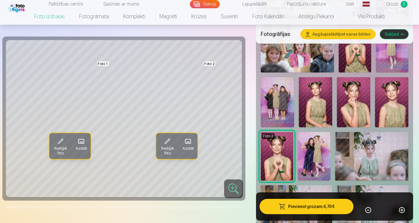
click at [394, 99] on img at bounding box center [391, 102] width 33 height 50
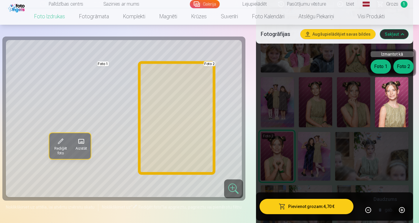
click at [407, 62] on button "Foto 2" at bounding box center [403, 67] width 20 height 14
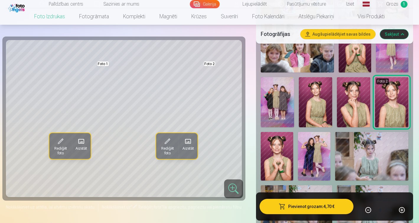
click at [357, 100] on img at bounding box center [353, 102] width 33 height 50
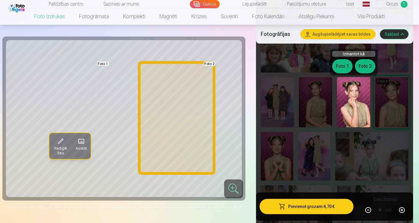
click at [363, 65] on button "Foto 2" at bounding box center [365, 66] width 20 height 14
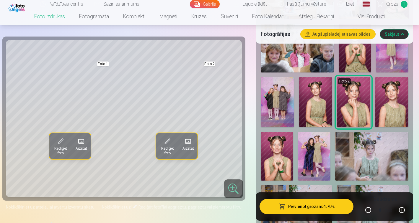
click at [309, 104] on img at bounding box center [315, 102] width 33 height 50
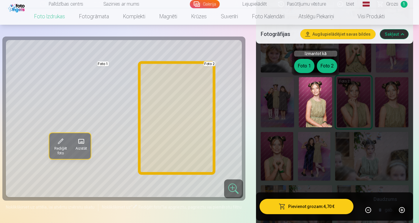
click at [325, 70] on button "Foto 2" at bounding box center [327, 66] width 20 height 14
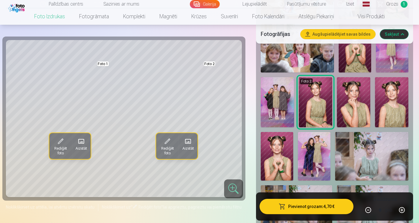
click at [350, 103] on img at bounding box center [353, 102] width 33 height 50
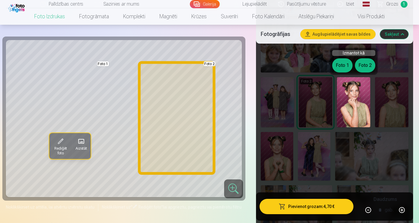
click at [366, 60] on button "Foto 2" at bounding box center [365, 65] width 20 height 14
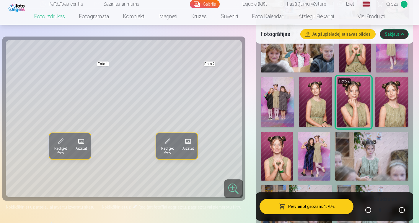
scroll to position [325, 0]
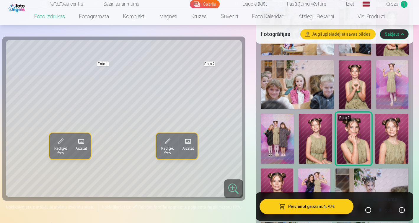
click at [363, 87] on img at bounding box center [354, 84] width 32 height 49
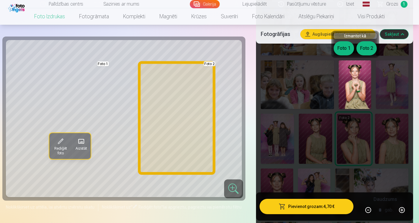
click at [364, 45] on button "Foto 2" at bounding box center [366, 48] width 20 height 14
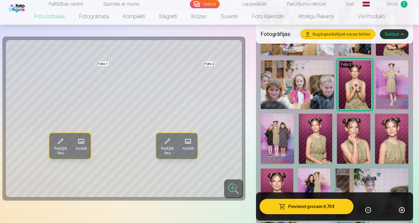
click at [396, 69] on img at bounding box center [392, 84] width 32 height 49
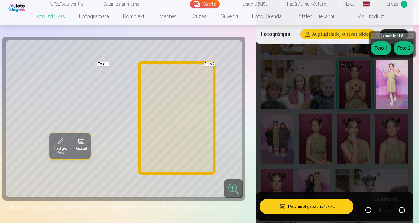
click at [402, 45] on button "Foto 2" at bounding box center [403, 48] width 20 height 14
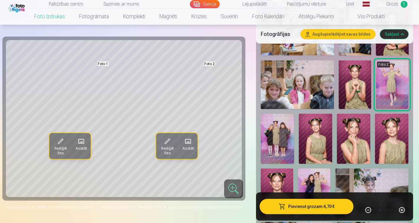
click at [317, 138] on img at bounding box center [315, 139] width 33 height 50
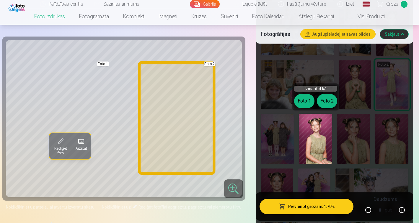
click at [332, 99] on button "Foto 2" at bounding box center [327, 101] width 20 height 14
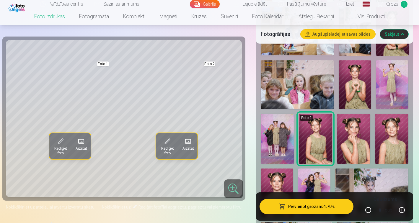
click at [357, 139] on img at bounding box center [353, 139] width 33 height 50
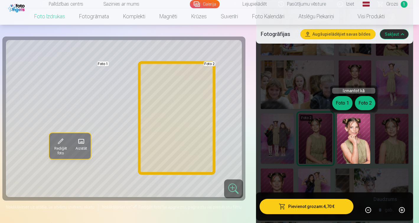
click at [363, 101] on button "Foto 2" at bounding box center [365, 103] width 20 height 14
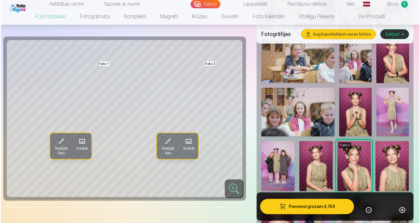
scroll to position [329, 0]
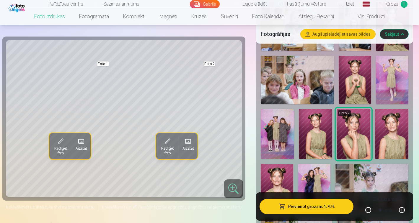
click at [399, 129] on img at bounding box center [391, 134] width 33 height 50
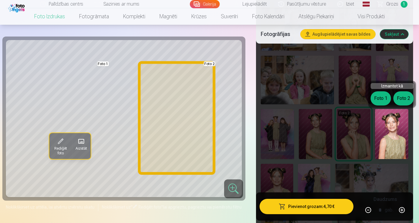
click at [403, 99] on button "Foto 2" at bounding box center [403, 98] width 20 height 14
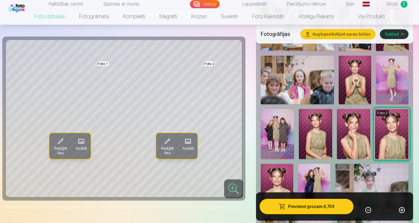
click at [365, 138] on img at bounding box center [353, 134] width 33 height 50
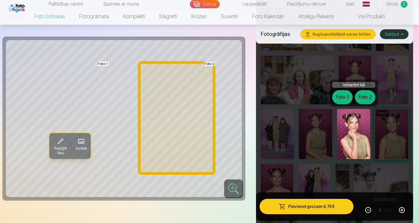
click at [362, 95] on button "Foto 2" at bounding box center [365, 97] width 20 height 14
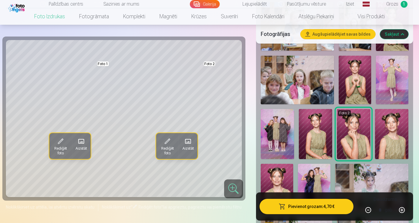
click at [318, 210] on button "Pievienot grozam : 4,70 €" at bounding box center [306, 206] width 94 height 15
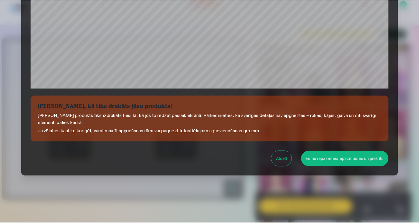
scroll to position [202, 0]
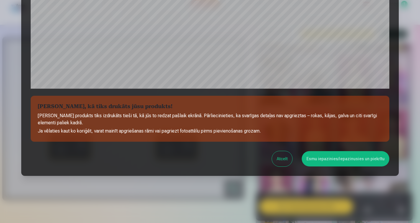
click at [361, 155] on button "Esmu iepazinies/iepazinusies un piekrītu" at bounding box center [346, 158] width 88 height 15
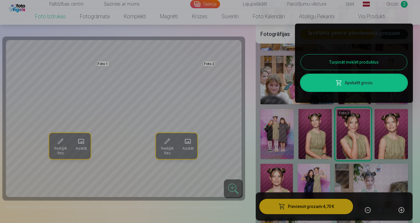
click at [361, 62] on button "Turpināt meklēt produktus" at bounding box center [354, 62] width 106 height 15
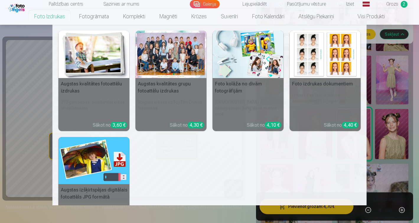
click at [111, 60] on img at bounding box center [93, 55] width 71 height 48
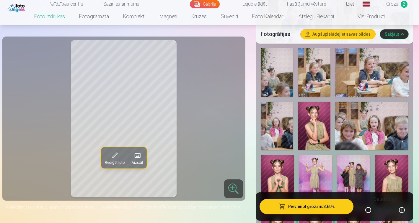
scroll to position [307, 0]
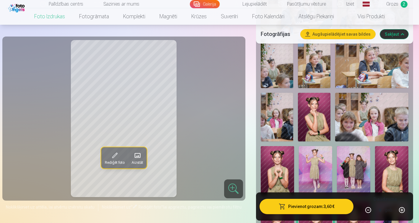
click at [317, 120] on img at bounding box center [314, 117] width 32 height 49
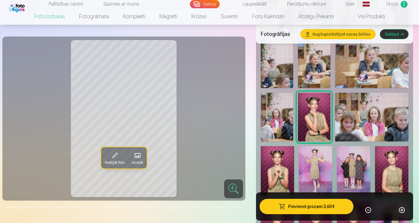
click at [279, 158] on img at bounding box center [277, 171] width 33 height 50
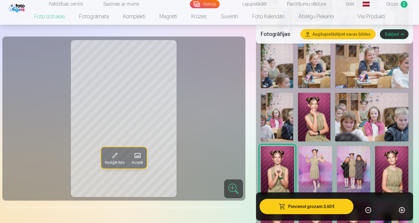
click at [316, 165] on img at bounding box center [315, 171] width 33 height 50
click at [359, 173] on img at bounding box center [353, 171] width 33 height 50
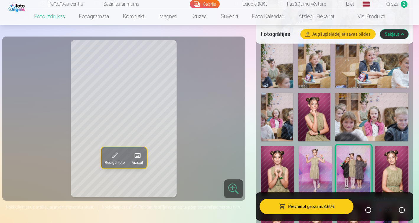
click at [394, 161] on img at bounding box center [391, 171] width 33 height 50
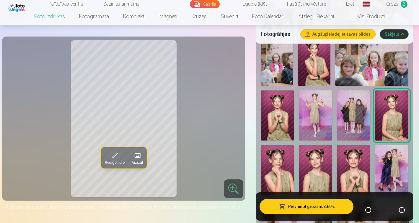
scroll to position [364, 0]
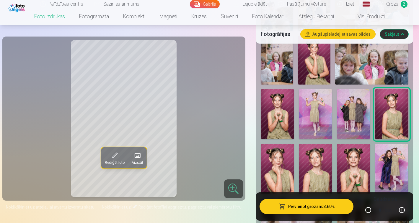
click at [275, 175] on img at bounding box center [277, 169] width 33 height 50
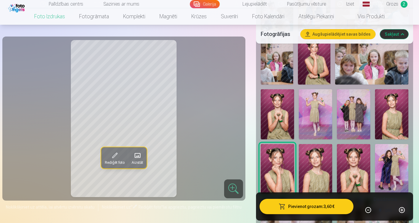
click at [319, 176] on img at bounding box center [315, 169] width 33 height 50
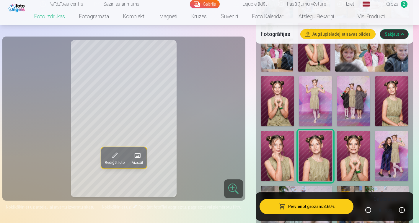
scroll to position [379, 0]
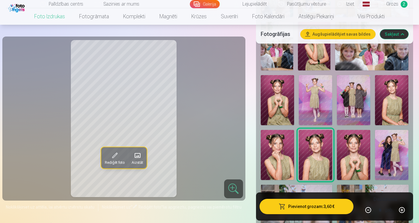
click at [350, 163] on img at bounding box center [353, 155] width 33 height 50
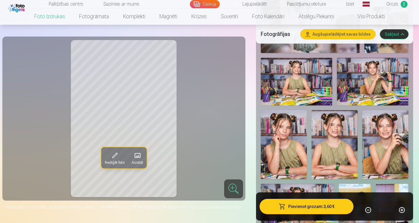
scroll to position [630, 0]
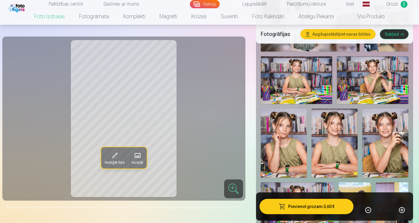
click at [321, 88] on img at bounding box center [296, 80] width 71 height 48
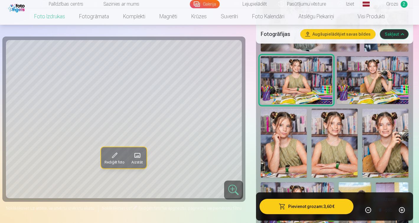
click at [372, 85] on img at bounding box center [372, 80] width 71 height 48
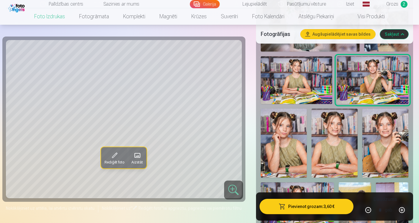
click at [380, 148] on img at bounding box center [385, 143] width 46 height 69
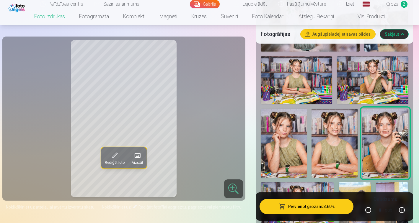
click at [343, 150] on img at bounding box center [334, 143] width 46 height 69
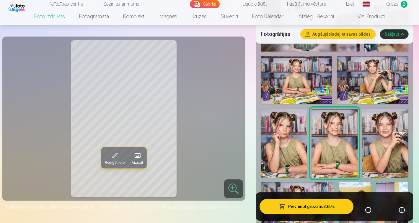
click at [287, 147] on img at bounding box center [284, 143] width 46 height 69
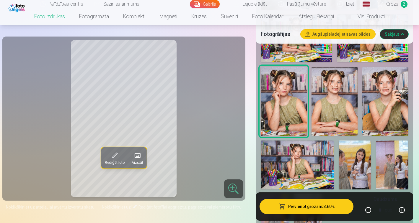
scroll to position [696, 0]
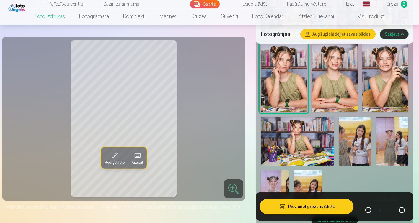
click at [309, 143] on img at bounding box center [297, 141] width 73 height 49
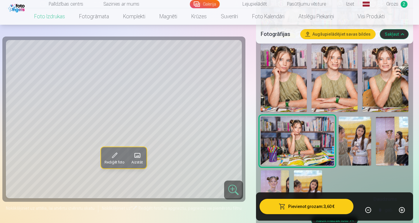
click at [295, 91] on img at bounding box center [284, 77] width 46 height 69
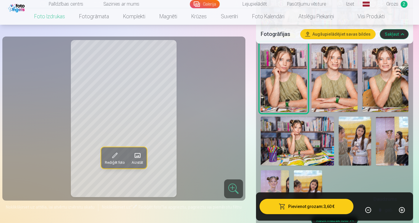
click at [391, 79] on img at bounding box center [385, 77] width 46 height 69
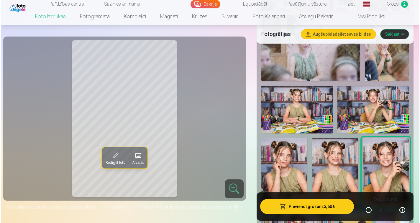
scroll to position [592, 0]
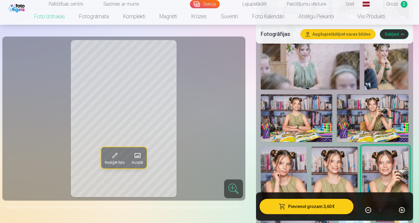
click at [321, 117] on img at bounding box center [296, 118] width 71 height 48
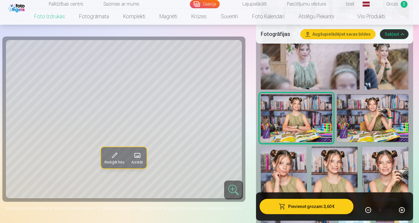
click at [300, 167] on img at bounding box center [284, 181] width 46 height 69
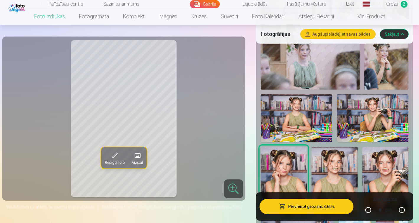
click at [297, 208] on button "Pievienot grozam : 3,60 €" at bounding box center [306, 206] width 94 height 15
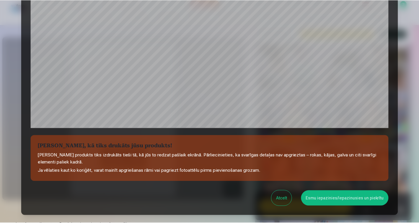
scroll to position [164, 0]
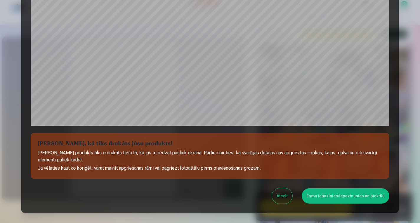
click at [290, 196] on button "Atcelt" at bounding box center [282, 196] width 20 height 15
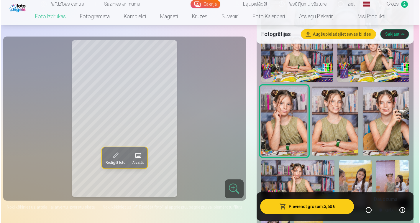
scroll to position [653, 0]
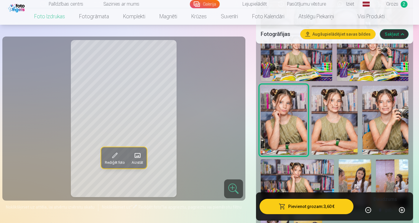
click at [316, 205] on button "Pievienot grozam : 3,60 €" at bounding box center [306, 206] width 94 height 15
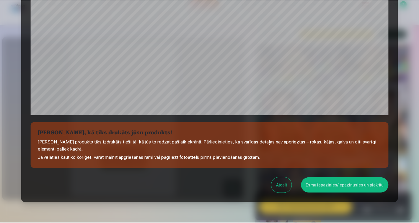
scroll to position [202, 0]
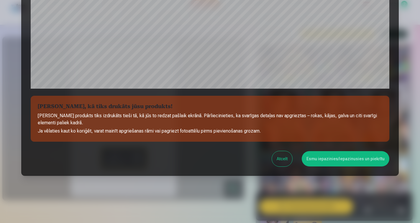
click at [346, 163] on button "Esmu iepazinies/iepazinusies un piekrītu" at bounding box center [346, 158] width 88 height 15
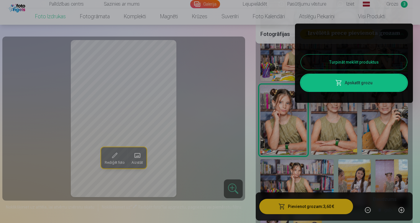
click at [116, 158] on div at bounding box center [210, 111] width 420 height 223
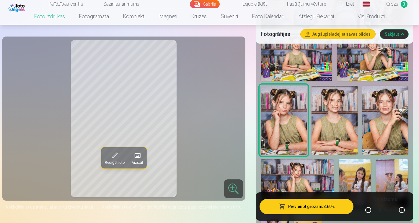
click at [114, 157] on span at bounding box center [114, 155] width 9 height 9
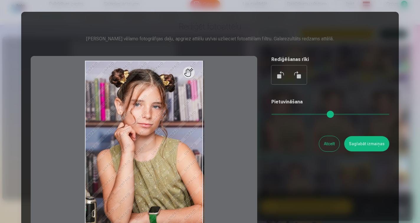
click at [329, 142] on button "Atcelt" at bounding box center [329, 143] width 20 height 15
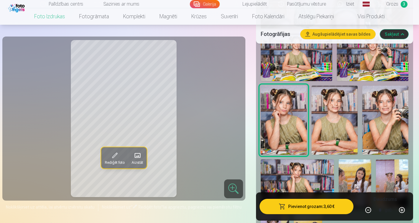
click at [393, 5] on span "Grozs" at bounding box center [392, 4] width 12 height 7
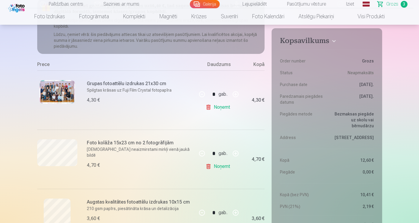
scroll to position [80, 0]
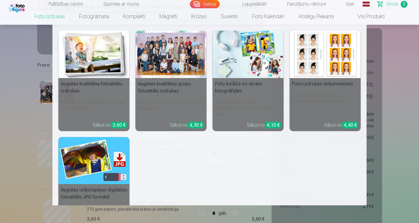
click at [57, 19] on link "Foto izdrukas" at bounding box center [49, 16] width 45 height 17
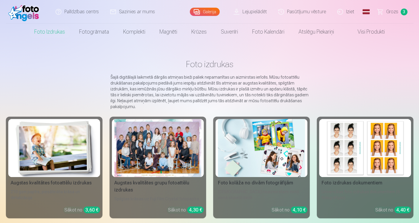
click at [50, 159] on img at bounding box center [54, 148] width 87 height 58
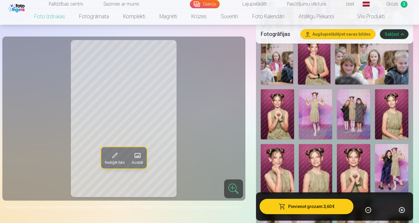
scroll to position [371, 0]
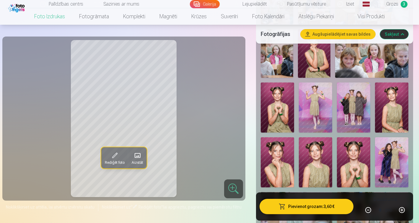
click at [389, 109] on img at bounding box center [391, 108] width 33 height 50
click at [320, 164] on img at bounding box center [315, 163] width 33 height 50
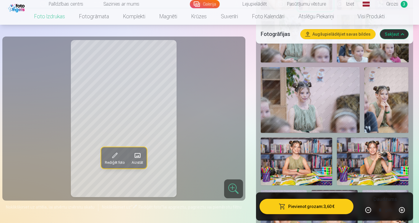
scroll to position [550, 0]
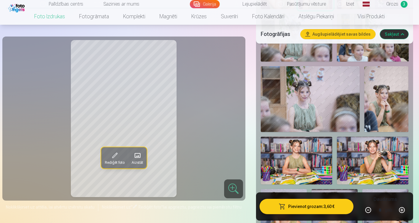
click at [395, 6] on span "Grozs" at bounding box center [392, 4] width 12 height 7
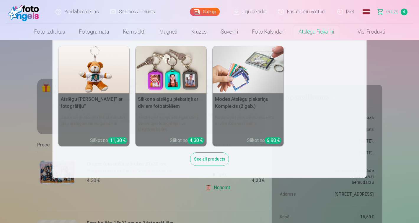
click at [158, 100] on h5 "Silikona atslēgu piekariņš ar diviem fotoattēliem" at bounding box center [170, 103] width 71 height 19
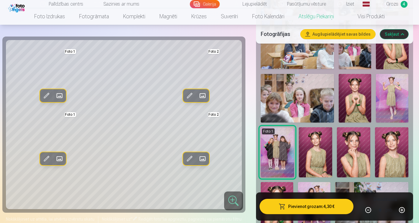
scroll to position [288, 0]
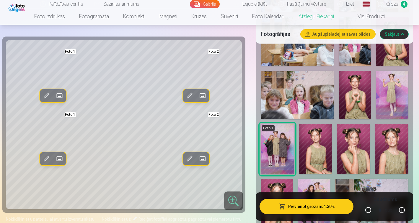
click at [389, 93] on img at bounding box center [392, 95] width 32 height 49
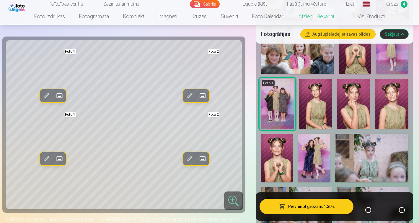
scroll to position [318, 0]
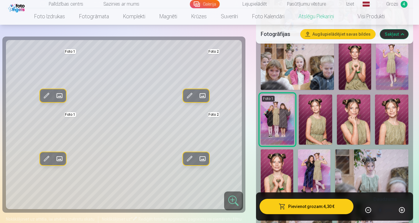
click at [357, 105] on img at bounding box center [353, 120] width 33 height 50
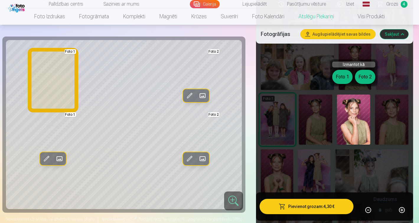
click at [346, 78] on button "Foto 1" at bounding box center [342, 77] width 20 height 14
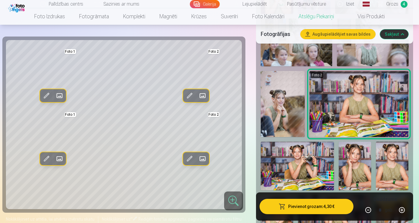
scroll to position [547, 0]
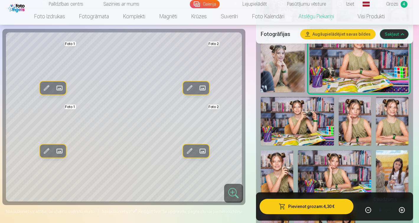
click at [364, 102] on img at bounding box center [354, 121] width 32 height 49
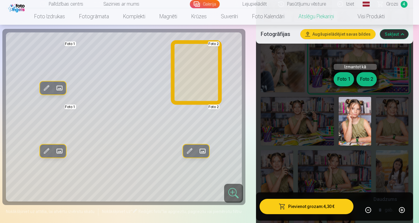
click at [365, 78] on button "Foto 2" at bounding box center [366, 79] width 20 height 14
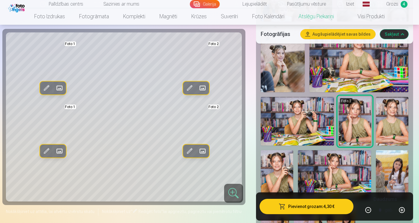
click at [269, 163] on img at bounding box center [277, 174] width 32 height 49
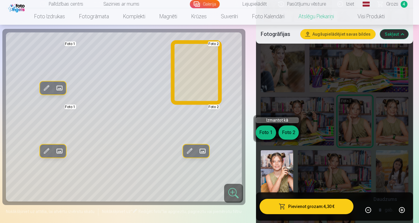
click at [285, 130] on button "Foto 2" at bounding box center [288, 133] width 20 height 14
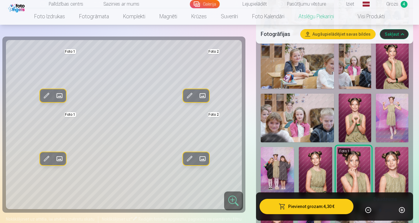
scroll to position [249, 0]
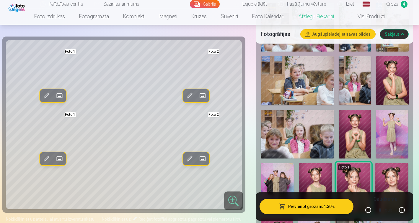
click at [399, 61] on img at bounding box center [392, 80] width 32 height 49
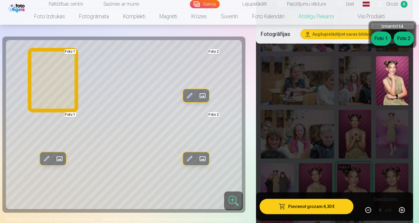
click at [383, 41] on button "Foto 1" at bounding box center [381, 39] width 20 height 14
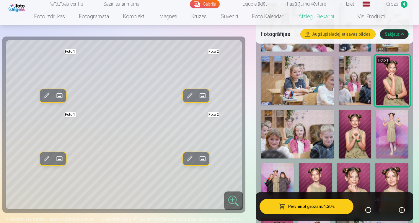
click at [366, 121] on img at bounding box center [354, 134] width 32 height 49
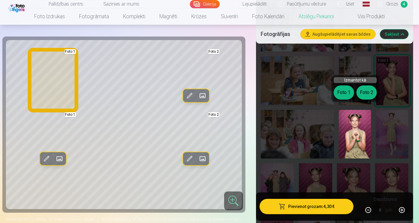
click at [343, 93] on button "Foto 1" at bounding box center [343, 93] width 20 height 14
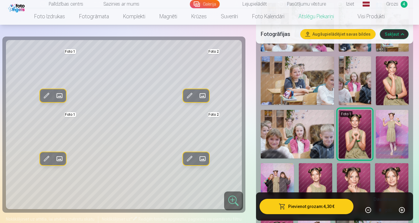
click at [320, 168] on img at bounding box center [315, 188] width 33 height 50
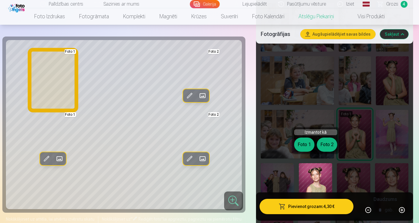
click at [304, 142] on button "Foto 1" at bounding box center [304, 145] width 20 height 14
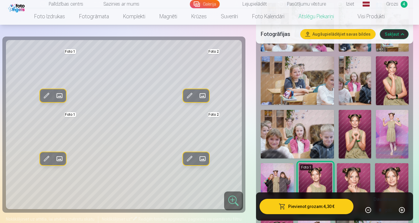
click at [384, 120] on img at bounding box center [392, 134] width 32 height 49
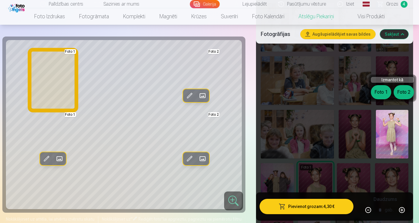
click at [377, 90] on button "Foto 1" at bounding box center [381, 92] width 20 height 14
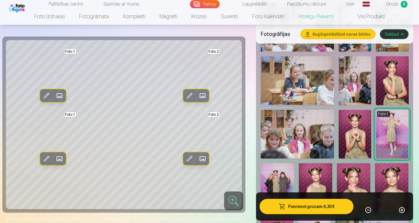
click at [350, 173] on img at bounding box center [353, 188] width 33 height 50
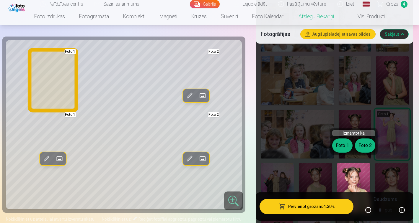
click at [343, 147] on button "Foto 1" at bounding box center [342, 146] width 20 height 14
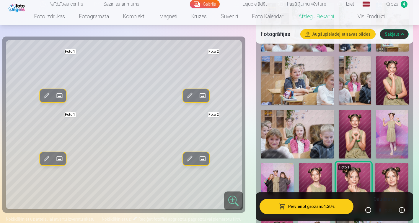
click at [393, 169] on img at bounding box center [391, 188] width 33 height 50
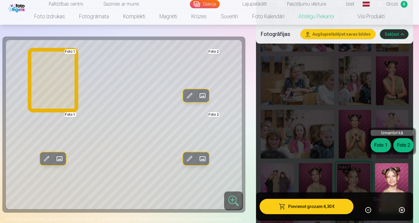
click at [382, 144] on button "Foto 1" at bounding box center [380, 145] width 20 height 14
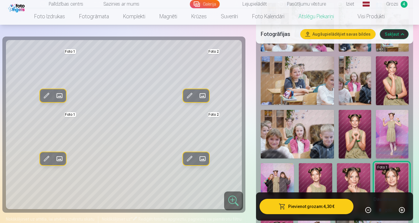
drag, startPoint x: 418, startPoint y: 30, endPoint x: 421, endPoint y: 42, distance: 12.7
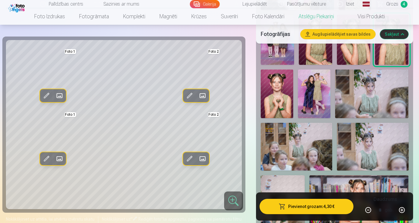
scroll to position [414, 0]
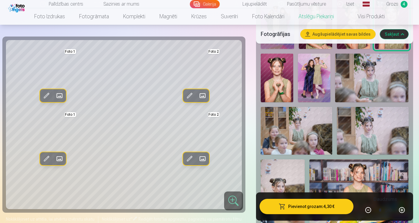
click at [282, 74] on img at bounding box center [277, 78] width 32 height 49
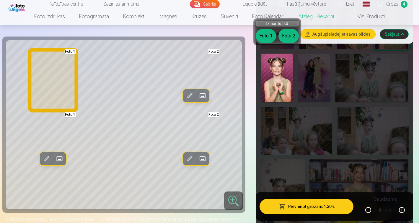
click at [262, 36] on button "Foto 1" at bounding box center [266, 36] width 20 height 14
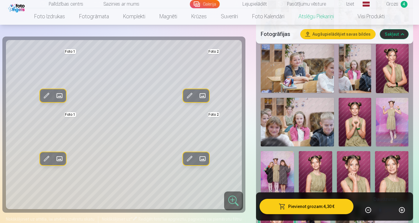
scroll to position [265, 0]
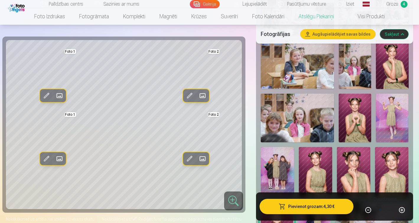
click at [318, 163] on img at bounding box center [315, 172] width 33 height 50
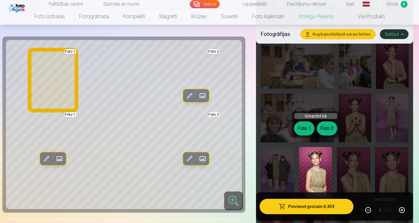
click at [305, 131] on button "Foto 1" at bounding box center [304, 129] width 20 height 14
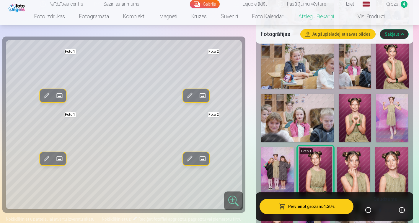
click at [354, 148] on img at bounding box center [353, 172] width 33 height 50
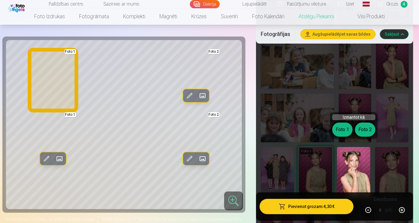
click at [345, 126] on button "Foto 1" at bounding box center [342, 130] width 20 height 14
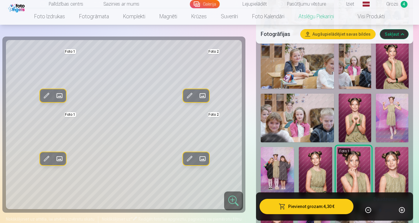
click at [391, 156] on img at bounding box center [391, 172] width 33 height 50
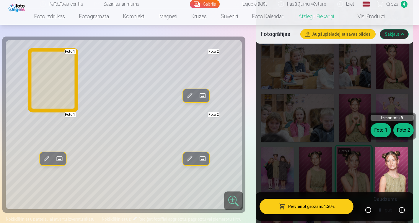
click at [376, 130] on button "Foto 1" at bounding box center [380, 130] width 20 height 14
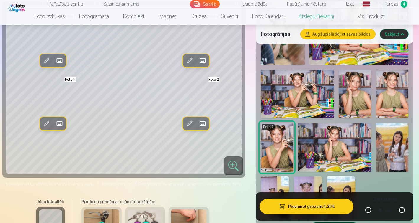
scroll to position [579, 0]
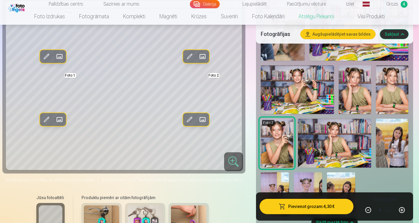
click at [347, 83] on img at bounding box center [354, 90] width 32 height 49
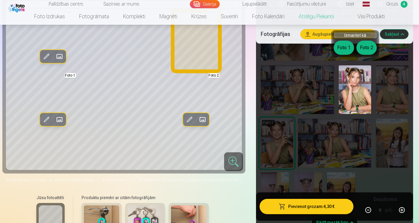
click at [363, 48] on button "Foto 2" at bounding box center [366, 48] width 20 height 14
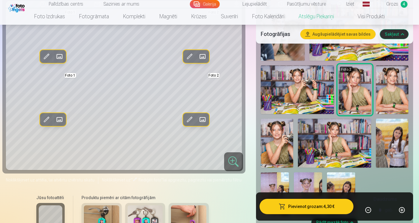
click at [312, 87] on img at bounding box center [297, 90] width 73 height 49
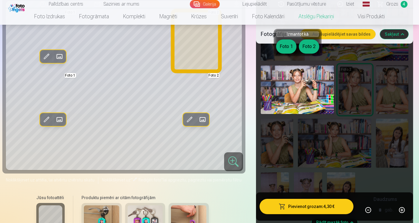
click at [309, 44] on button "Foto 2" at bounding box center [309, 47] width 20 height 14
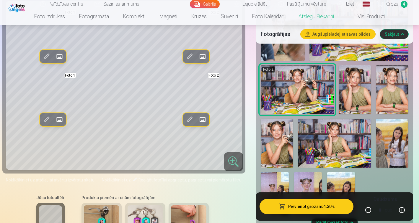
click at [398, 85] on img at bounding box center [392, 90] width 32 height 49
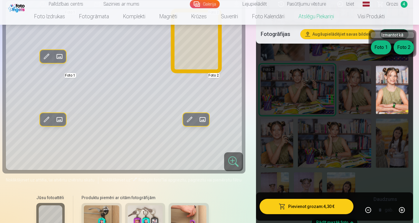
click at [399, 48] on button "Foto 2" at bounding box center [403, 47] width 20 height 14
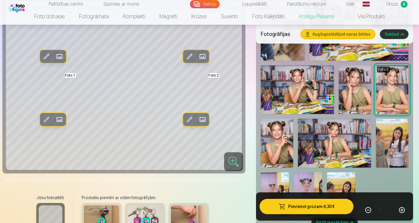
click at [365, 93] on img at bounding box center [354, 90] width 32 height 49
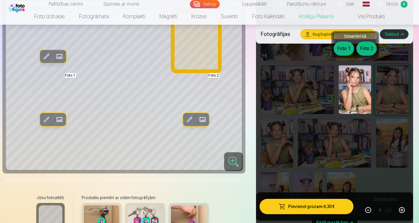
click at [364, 49] on button "Foto 2" at bounding box center [366, 49] width 20 height 14
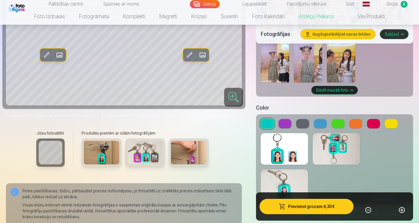
scroll to position [707, 0]
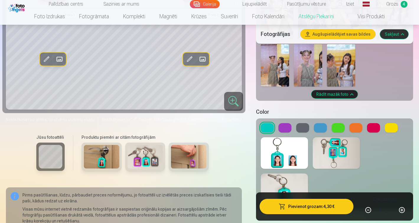
click at [284, 123] on button at bounding box center [284, 127] width 13 height 9
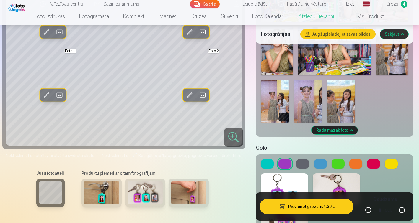
scroll to position [667, 0]
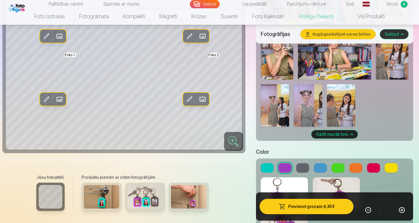
click at [300, 163] on button at bounding box center [302, 167] width 13 height 9
click at [323, 163] on button at bounding box center [320, 167] width 13 height 9
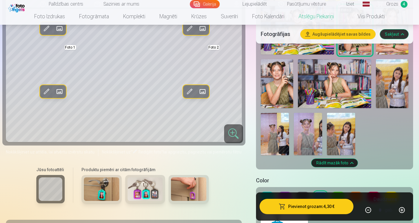
scroll to position [654, 0]
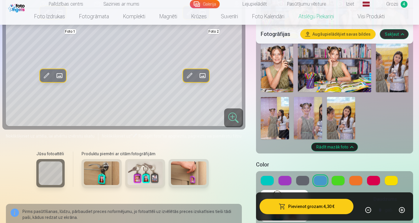
click at [338, 176] on button at bounding box center [337, 180] width 13 height 9
click at [356, 176] on button at bounding box center [355, 180] width 13 height 9
click at [371, 176] on button at bounding box center [373, 180] width 13 height 9
click at [388, 176] on button at bounding box center [390, 180] width 13 height 9
click at [269, 176] on button at bounding box center [267, 180] width 13 height 9
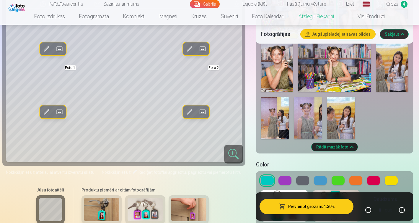
click at [319, 177] on button at bounding box center [320, 180] width 13 height 9
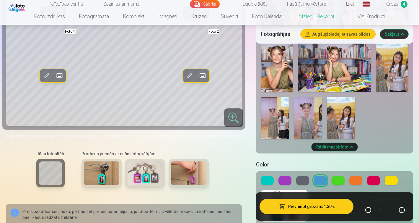
click at [263, 176] on button at bounding box center [267, 180] width 13 height 9
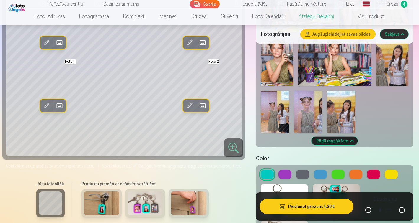
scroll to position [661, 0]
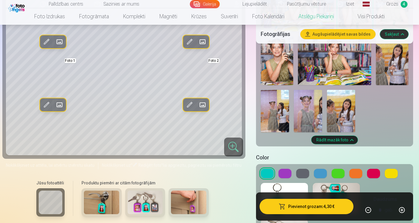
click at [281, 169] on button at bounding box center [284, 173] width 13 height 9
click at [372, 169] on button at bounding box center [373, 173] width 13 height 9
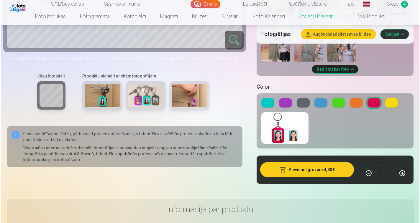
scroll to position [733, 0]
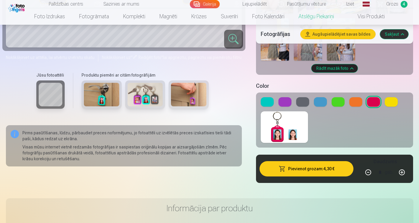
click at [322, 162] on button "Pievienot grozam : 4,30 €" at bounding box center [306, 168] width 94 height 15
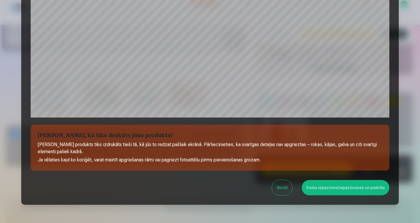
scroll to position [202, 0]
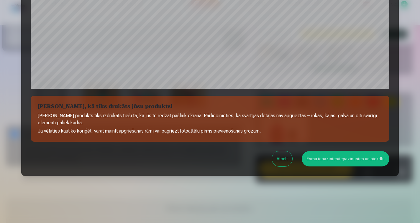
drag, startPoint x: 419, startPoint y: 114, endPoint x: 416, endPoint y: 91, distance: 23.1
click at [416, 91] on div at bounding box center [210, 111] width 420 height 223
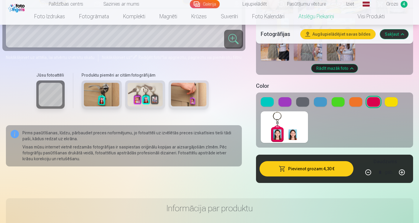
click at [325, 164] on button "Pievienot grozam : 4,30 €" at bounding box center [306, 168] width 94 height 15
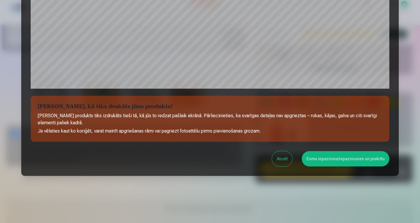
click at [330, 160] on button "Esmu iepazinies/iepazinusies un piekrītu" at bounding box center [346, 158] width 88 height 15
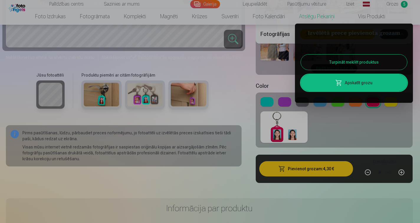
click at [385, 56] on button "Turpināt meklēt produktus" at bounding box center [354, 62] width 106 height 15
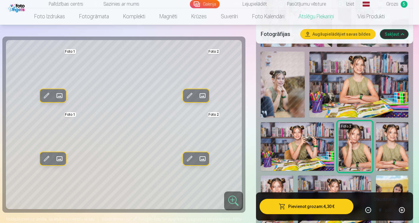
scroll to position [520, 0]
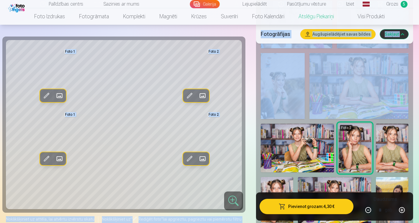
drag, startPoint x: 418, startPoint y: 45, endPoint x: 418, endPoint y: 17, distance: 28.0
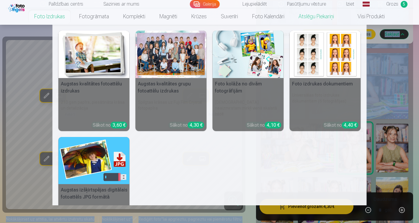
click at [53, 17] on link "Foto izdrukas" at bounding box center [49, 16] width 45 height 17
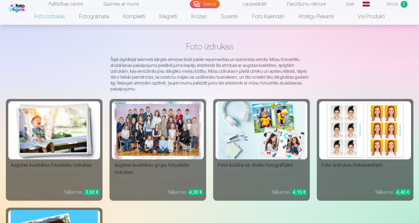
scroll to position [20, 0]
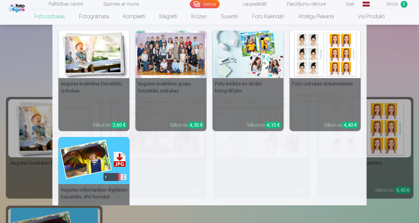
click at [49, 14] on link "Foto izdrukas" at bounding box center [49, 16] width 45 height 17
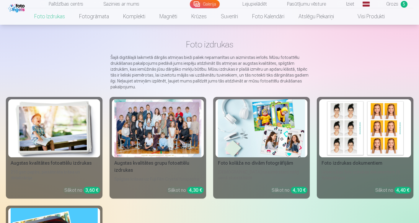
scroll to position [0, 0]
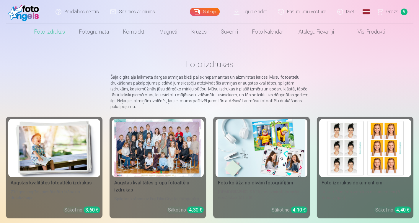
click at [57, 131] on img at bounding box center [54, 148] width 87 height 58
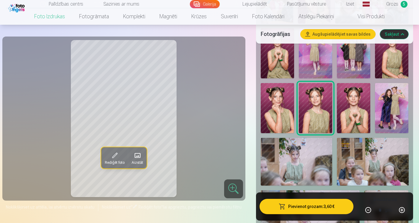
scroll to position [426, 0]
click at [400, 93] on img at bounding box center [391, 108] width 33 height 50
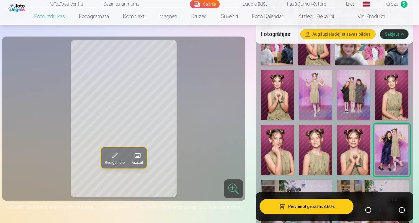
scroll to position [379, 0]
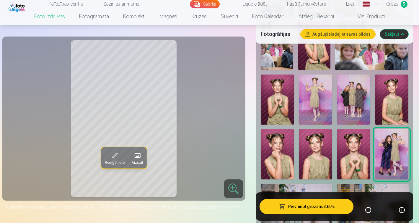
click at [396, 2] on span "Grozs" at bounding box center [392, 4] width 12 height 7
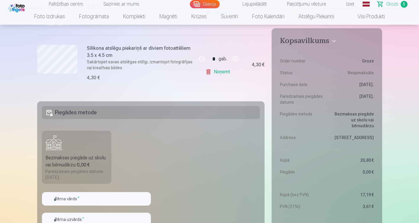
scroll to position [470, 0]
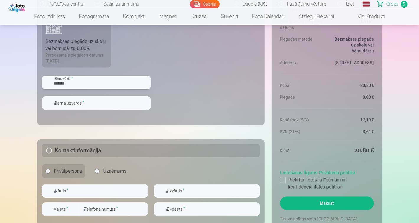
type input "*******"
type input "******"
click at [182, 107] on fieldset "Piegādes metode Bezmaksas piegāde uz skolu vai bērnudārzu : 0,00 € Paredzamais …" at bounding box center [151, 55] width 228 height 140
drag, startPoint x: 418, startPoint y: 56, endPoint x: 418, endPoint y: 51, distance: 5.6
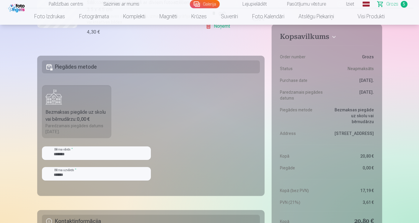
scroll to position [427, 0]
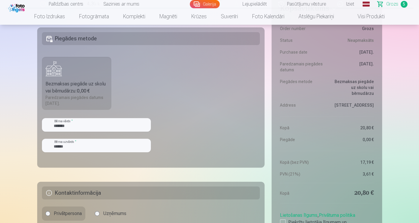
click at [52, 91] on div "Bezmaksas piegāde uz skolu vai bērnudārzu : 0,00 €" at bounding box center [76, 88] width 63 height 14
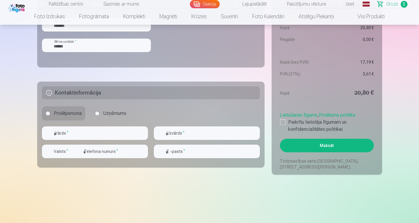
scroll to position [530, 0]
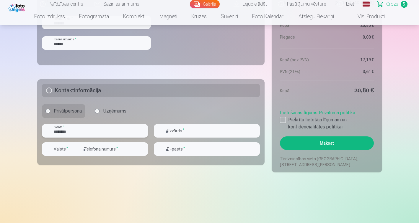
type input "********"
type input "******"
click at [73, 148] on div "button" at bounding box center [75, 149] width 7 height 7
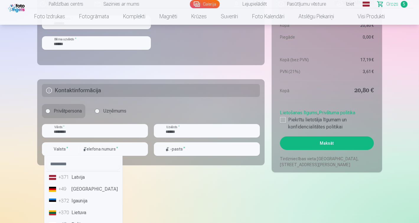
click at [79, 179] on li "+371 Latvija" at bounding box center [83, 178] width 73 height 12
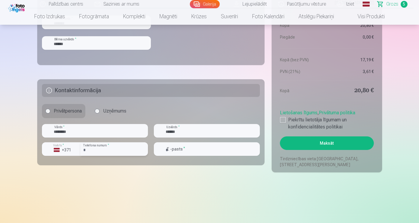
click at [111, 152] on input "number" at bounding box center [114, 150] width 68 height 14
type input "********"
type input "**********"
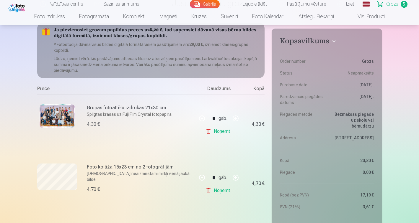
scroll to position [0, 0]
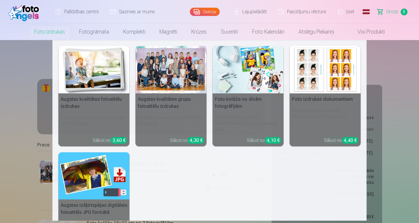
click at [49, 32] on link "Foto izdrukas" at bounding box center [49, 32] width 45 height 17
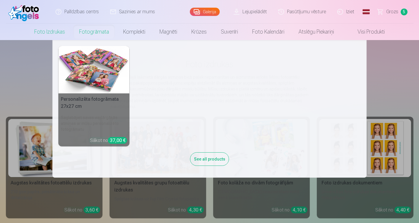
click at [94, 31] on link "Fotogrāmata" at bounding box center [94, 32] width 44 height 17
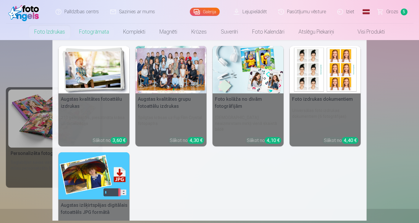
click at [61, 30] on link "Foto izdrukas" at bounding box center [49, 32] width 45 height 17
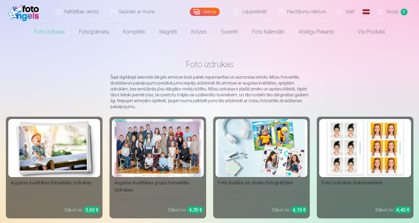
click at [52, 146] on img at bounding box center [54, 148] width 87 height 58
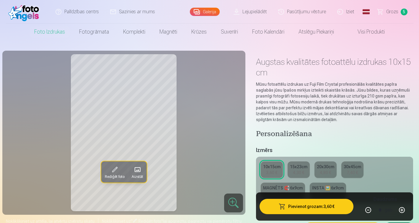
click at [390, 40] on link "Visi produkti" at bounding box center [366, 32] width 51 height 17
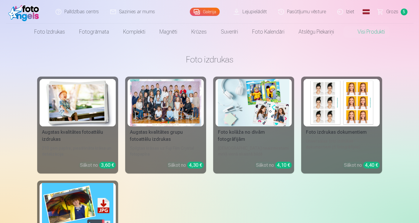
click at [106, 167] on div "3,60 €" at bounding box center [107, 165] width 17 height 7
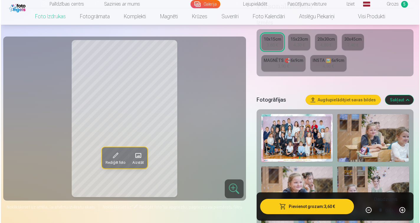
scroll to position [145, 0]
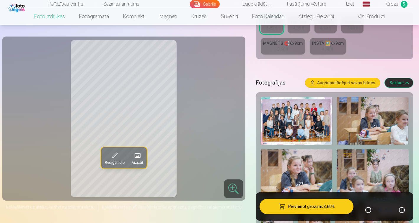
click at [299, 202] on button "Pievienot grozam : 3,60 €" at bounding box center [306, 206] width 94 height 15
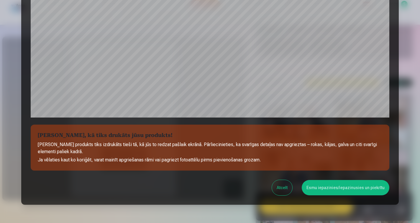
scroll to position [202, 0]
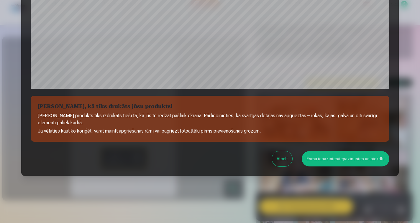
click at [341, 161] on button "Esmu iepazinies/iepazinusies un piekrītu" at bounding box center [346, 158] width 88 height 15
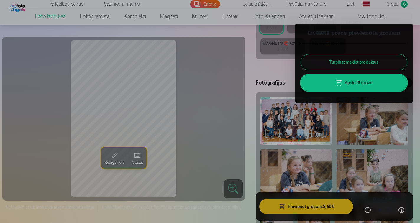
click at [353, 83] on link "Apskatīt grozu" at bounding box center [354, 83] width 106 height 17
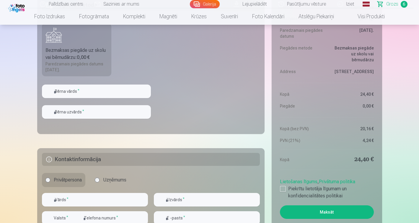
scroll to position [517, 0]
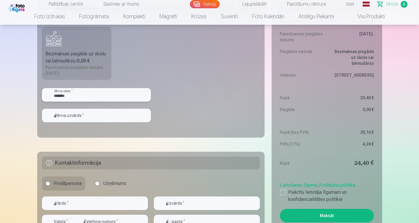
type input "*******"
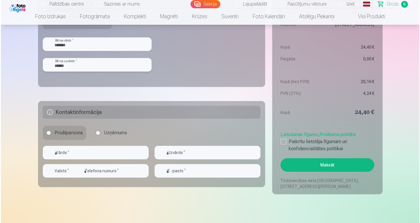
scroll to position [575, 0]
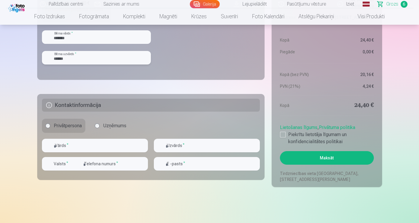
type input "******"
type input "*"
type input "********"
type input "******"
click at [70, 163] on div "button" at bounding box center [63, 165] width 18 height 6
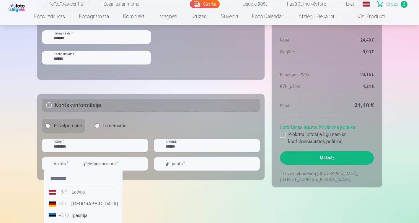
click at [79, 194] on li "+371 Latvija" at bounding box center [83, 192] width 73 height 12
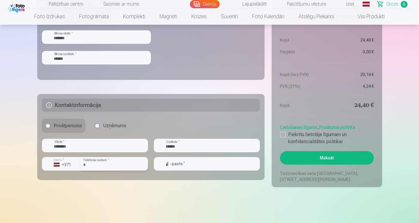
click at [103, 167] on input "number" at bounding box center [114, 164] width 68 height 14
type input "********"
type input "*"
type input "**********"
click at [282, 137] on div at bounding box center [283, 135] width 6 height 6
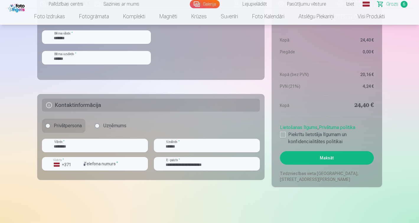
click at [294, 154] on button "Maksāt" at bounding box center [327, 158] width 94 height 14
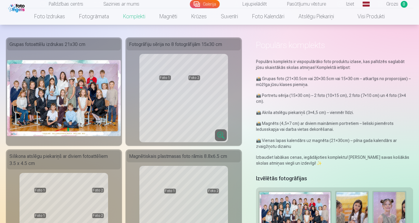
scroll to position [44, 0]
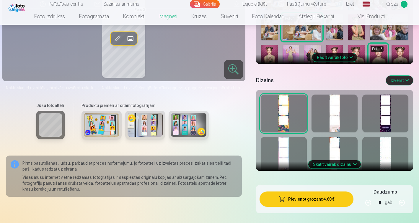
scroll to position [246, 0]
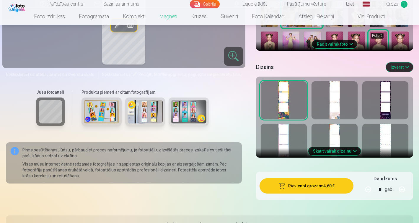
click at [140, 113] on img at bounding box center [144, 112] width 35 height 24
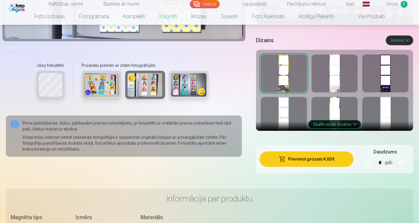
scroll to position [275, 0]
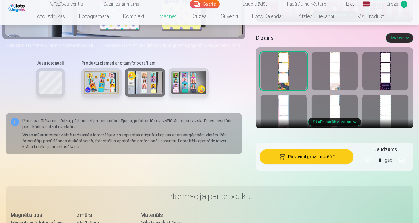
click at [336, 121] on button "Skatīt vairāk dizainu" at bounding box center [334, 122] width 53 height 8
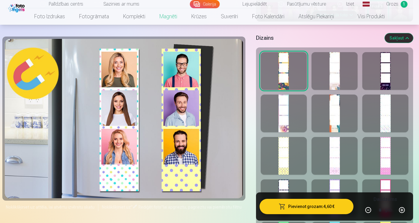
click at [335, 83] on div at bounding box center [334, 71] width 46 height 38
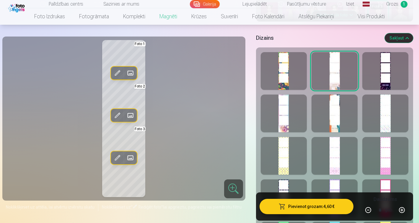
click at [278, 71] on div at bounding box center [284, 71] width 46 height 38
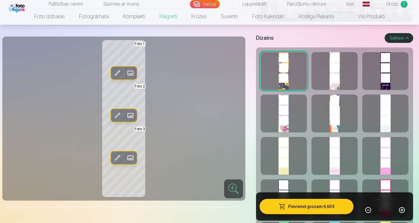
click at [330, 73] on div at bounding box center [334, 71] width 46 height 38
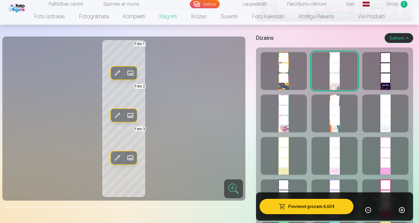
click at [382, 73] on div at bounding box center [385, 71] width 46 height 38
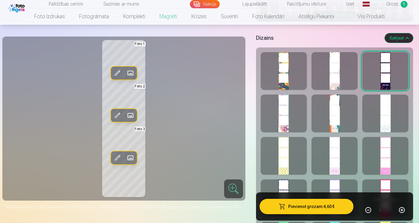
click at [287, 113] on div at bounding box center [284, 114] width 46 height 38
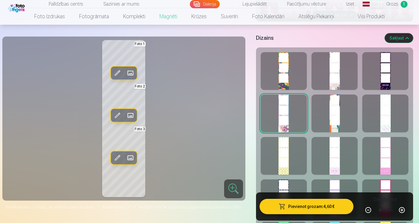
click at [327, 114] on div at bounding box center [334, 114] width 46 height 38
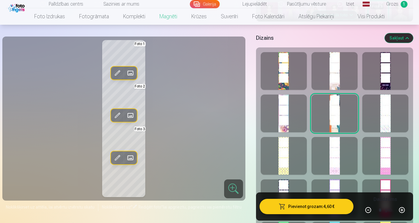
click at [282, 117] on div at bounding box center [284, 114] width 46 height 38
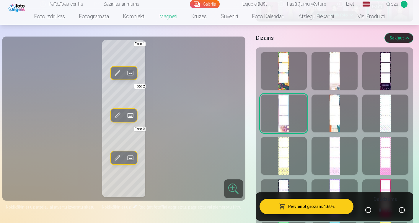
click at [386, 113] on div at bounding box center [385, 114] width 46 height 38
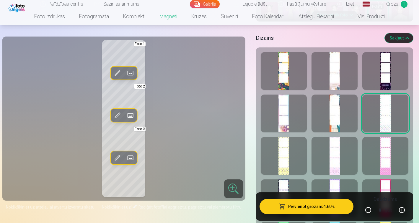
click at [280, 161] on div at bounding box center [284, 156] width 46 height 38
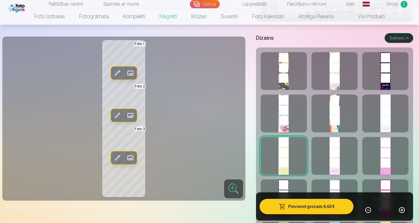
click at [337, 160] on div at bounding box center [334, 156] width 46 height 38
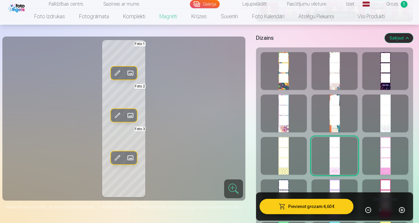
click at [381, 158] on div at bounding box center [385, 156] width 46 height 38
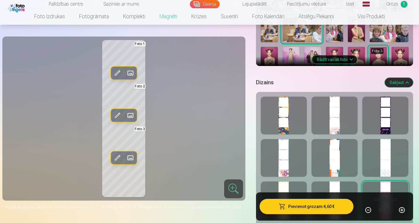
scroll to position [259, 0]
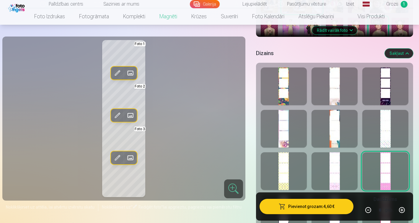
click at [291, 122] on div at bounding box center [284, 129] width 46 height 38
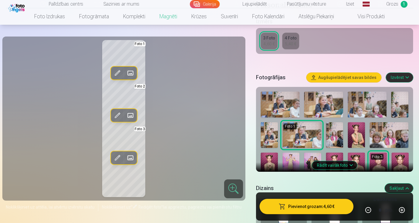
scroll to position [128, 0]
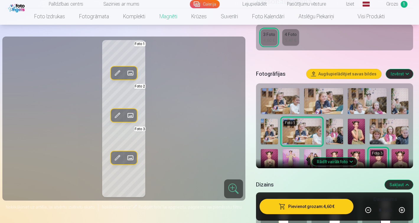
click at [341, 164] on button "Rādīt vairāk foto" at bounding box center [334, 162] width 45 height 8
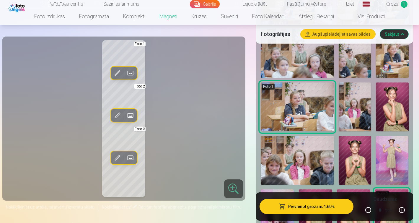
scroll to position [241, 0]
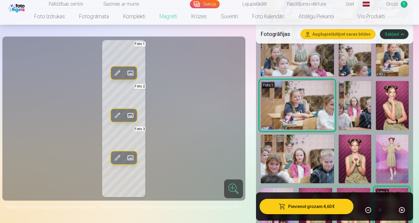
click at [401, 114] on img at bounding box center [392, 105] width 32 height 49
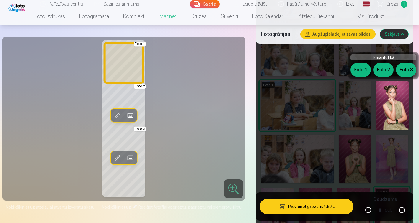
click at [362, 69] on button "Foto 1" at bounding box center [360, 70] width 20 height 14
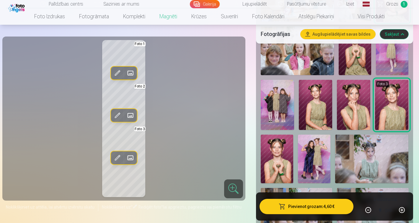
scroll to position [350, 0]
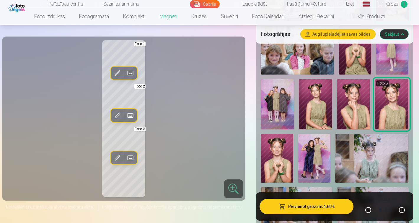
click at [359, 111] on img at bounding box center [353, 104] width 33 height 50
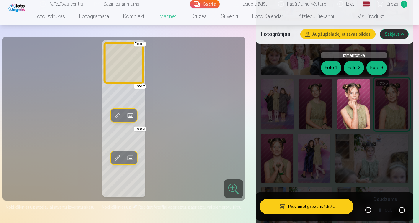
click at [334, 69] on button "Foto 1" at bounding box center [331, 68] width 20 height 14
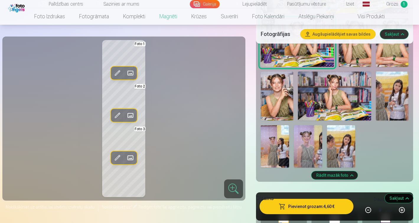
scroll to position [643, 0]
click at [358, 60] on img at bounding box center [354, 42] width 32 height 49
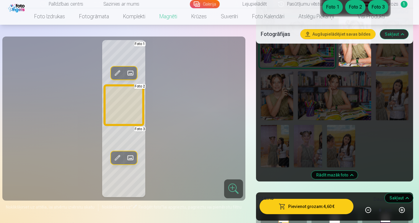
click at [354, 6] on button "Foto 2" at bounding box center [355, 7] width 20 height 14
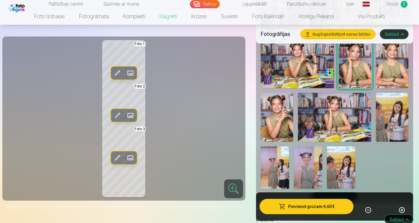
scroll to position [614, 0]
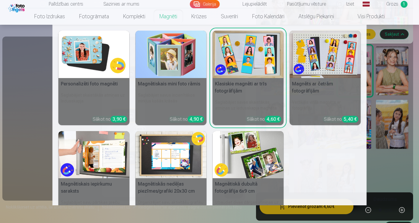
click at [100, 54] on img at bounding box center [93, 55] width 71 height 48
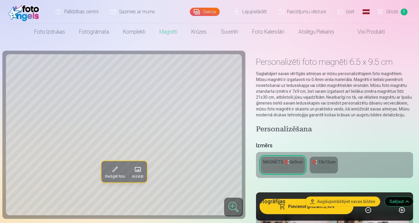
click at [403, 55] on div "Personalizēti foto magnēti 6.5 x 9.5 cm Saglabājiet savas vērtīgās atmiņas ar m…" at bounding box center [334, 86] width 157 height 64
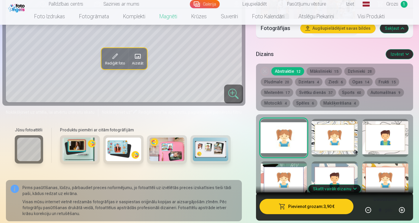
scroll to position [787, 0]
click at [207, 149] on img at bounding box center [210, 150] width 35 height 24
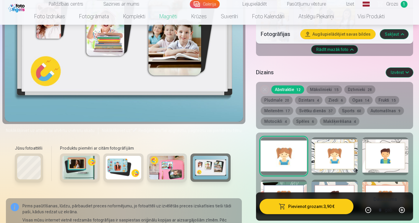
scroll to position [771, 0]
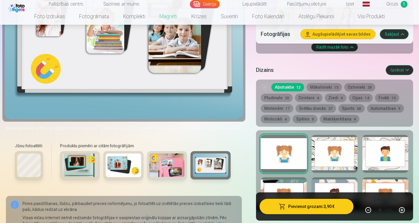
click at [167, 164] on img at bounding box center [166, 166] width 35 height 24
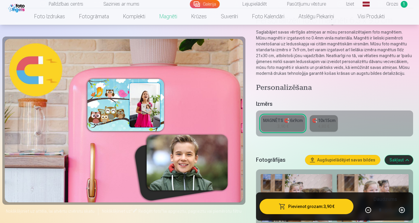
scroll to position [38, 0]
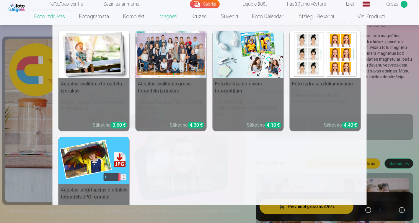
click at [68, 39] on img at bounding box center [93, 55] width 71 height 48
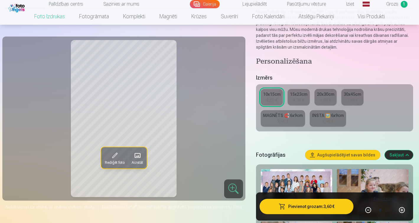
scroll to position [81, 0]
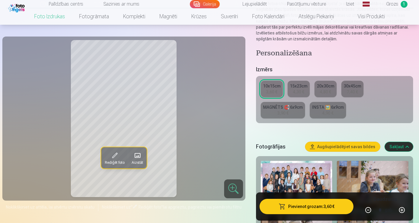
click at [328, 111] on div "4,90 €" at bounding box center [327, 113] width 11 height 6
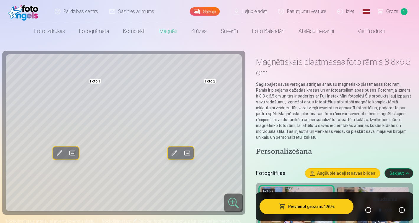
scroll to position [0, 0]
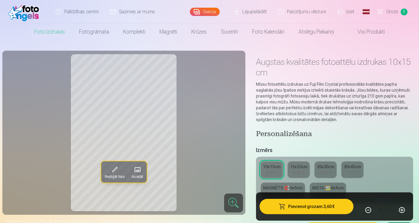
click at [278, 189] on div "MAGNĒTS 🧲 6x9cm" at bounding box center [283, 188] width 40 height 6
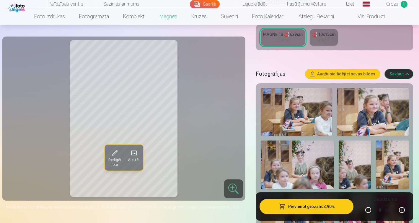
scroll to position [185, 0]
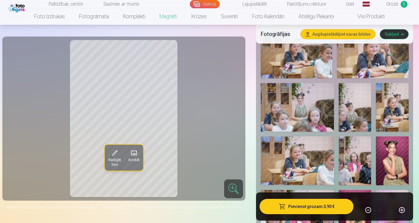
click at [386, 148] on img at bounding box center [392, 161] width 32 height 49
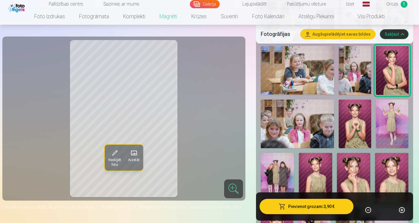
scroll to position [284, 0]
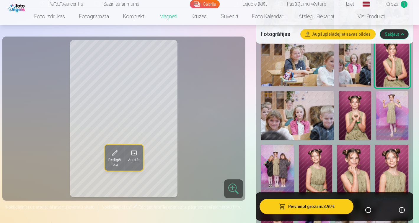
click at [318, 161] on img at bounding box center [315, 170] width 33 height 50
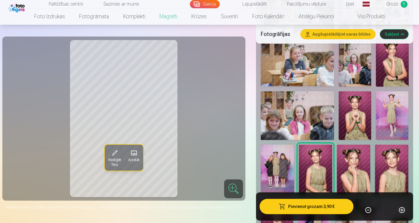
click at [354, 167] on img at bounding box center [353, 170] width 33 height 50
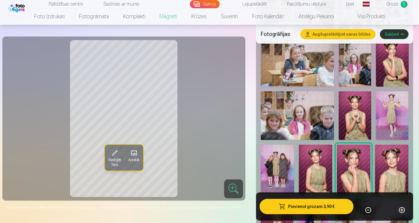
click at [397, 167] on img at bounding box center [391, 170] width 33 height 50
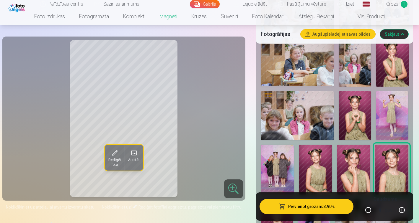
click at [359, 156] on img at bounding box center [353, 170] width 33 height 50
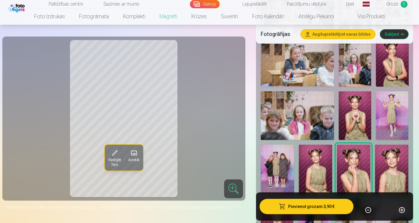
click at [390, 166] on img at bounding box center [391, 170] width 33 height 50
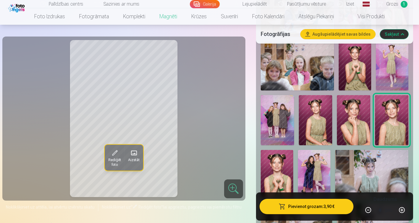
scroll to position [338, 0]
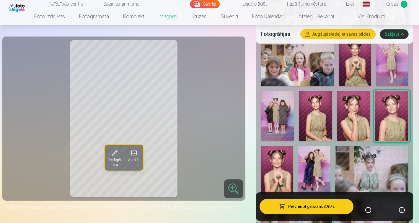
click at [280, 158] on img at bounding box center [277, 170] width 32 height 49
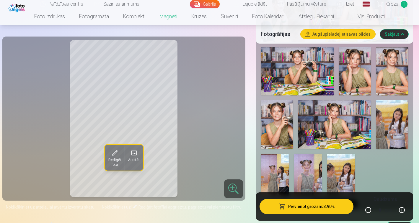
scroll to position [585, 0]
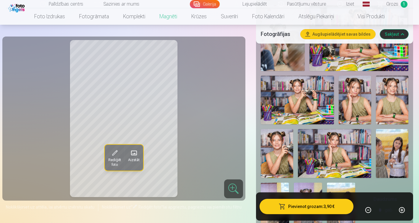
click at [307, 143] on img at bounding box center [334, 153] width 73 height 49
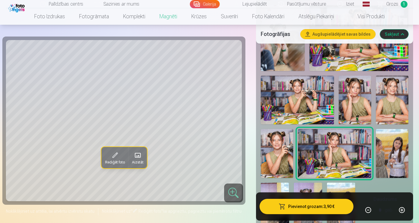
click at [280, 148] on img at bounding box center [277, 153] width 32 height 49
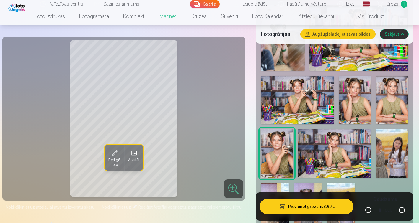
click at [388, 107] on img at bounding box center [392, 100] width 32 height 49
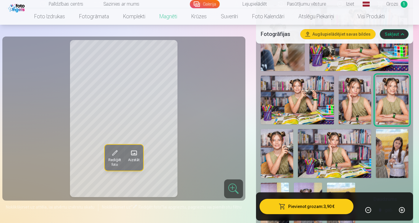
click at [363, 107] on img at bounding box center [354, 100] width 32 height 49
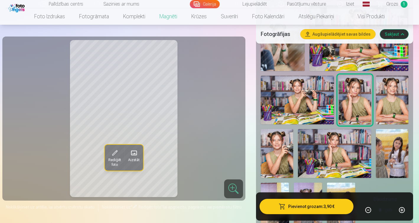
click at [278, 154] on img at bounding box center [277, 153] width 32 height 49
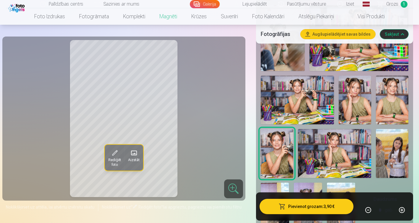
click at [358, 109] on img at bounding box center [354, 100] width 32 height 49
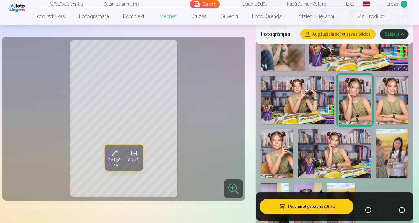
click at [396, 108] on img at bounding box center [392, 100] width 32 height 49
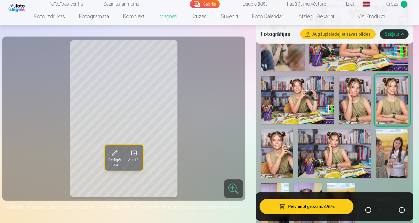
drag, startPoint x: 418, startPoint y: 55, endPoint x: 418, endPoint y: 48, distance: 7.7
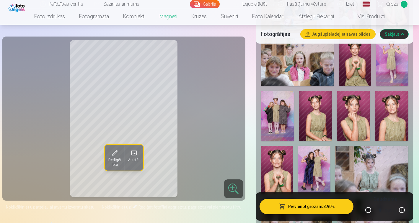
scroll to position [363, 0]
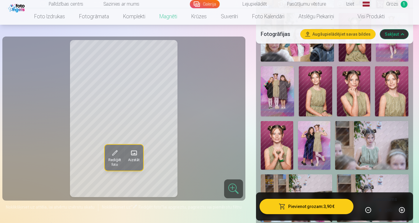
click at [359, 90] on img at bounding box center [353, 91] width 33 height 50
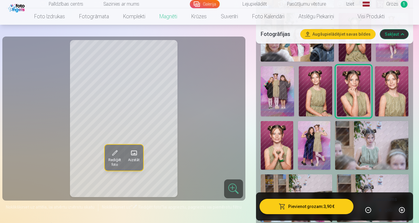
click at [390, 88] on img at bounding box center [391, 91] width 33 height 50
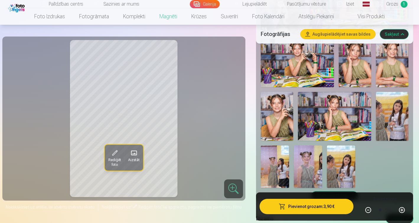
scroll to position [585, 0]
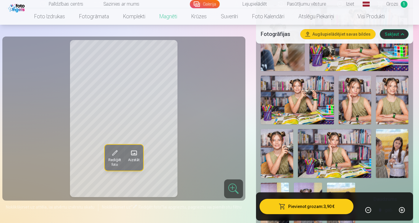
click at [279, 141] on img at bounding box center [277, 153] width 32 height 49
click at [363, 107] on img at bounding box center [354, 100] width 32 height 49
click at [274, 148] on img at bounding box center [277, 153] width 32 height 49
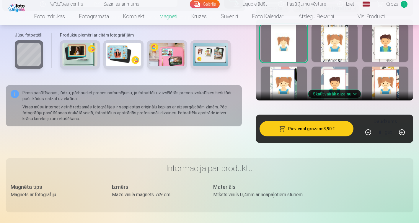
scroll to position [865, 0]
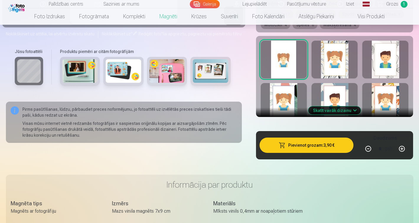
click at [347, 112] on button "Skatīt vairāk dizainu" at bounding box center [334, 111] width 53 height 8
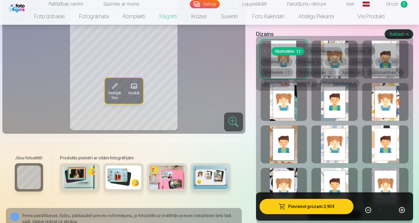
click at [334, 189] on div at bounding box center [334, 187] width 46 height 38
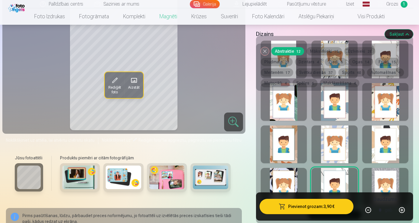
drag, startPoint x: 418, startPoint y: 66, endPoint x: 418, endPoint y: 76, distance: 10.0
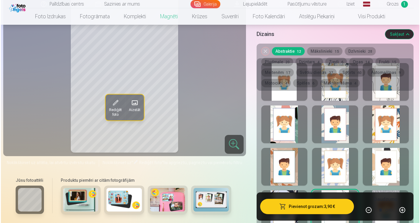
scroll to position [746, 0]
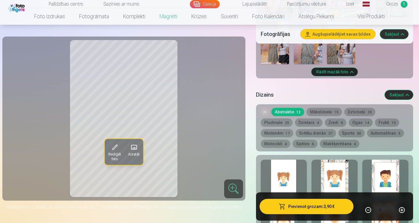
click at [273, 178] on div at bounding box center [284, 179] width 46 height 38
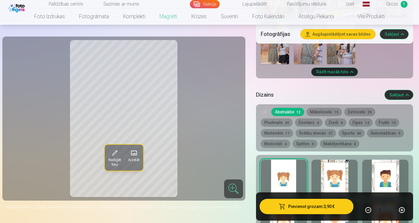
click at [297, 204] on button "Pievienot grozam : 3,90 €" at bounding box center [306, 206] width 94 height 15
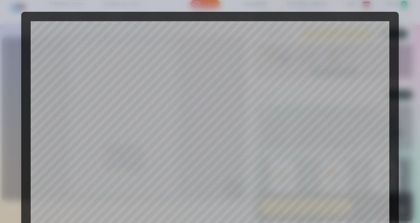
scroll to position [202, 0]
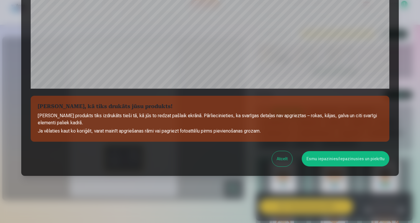
click at [346, 152] on button "Esmu iepazinies/iepazinusies un piekrītu" at bounding box center [346, 158] width 88 height 15
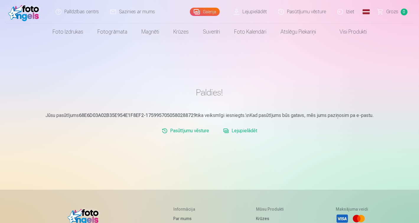
click at [295, 14] on link "Pasūtījumu vēsture" at bounding box center [302, 12] width 59 height 24
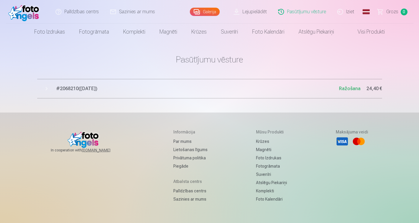
click at [184, 92] on button "# 2068210 ( 8.10.2025 ) Ražošana 24,40 €" at bounding box center [209, 88] width 345 height 19
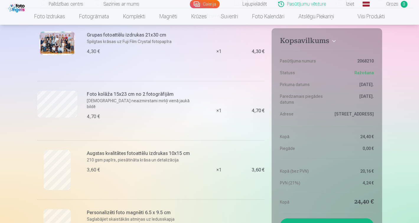
scroll to position [76, 0]
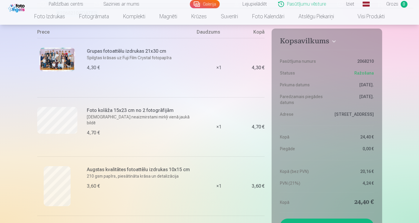
drag, startPoint x: 418, startPoint y: 33, endPoint x: 418, endPoint y: 22, distance: 11.8
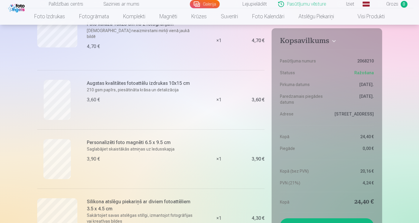
scroll to position [0, 0]
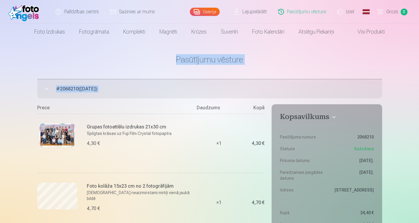
click at [352, 12] on link "Iziet" at bounding box center [346, 12] width 28 height 24
